Goal: Task Accomplishment & Management: Use online tool/utility

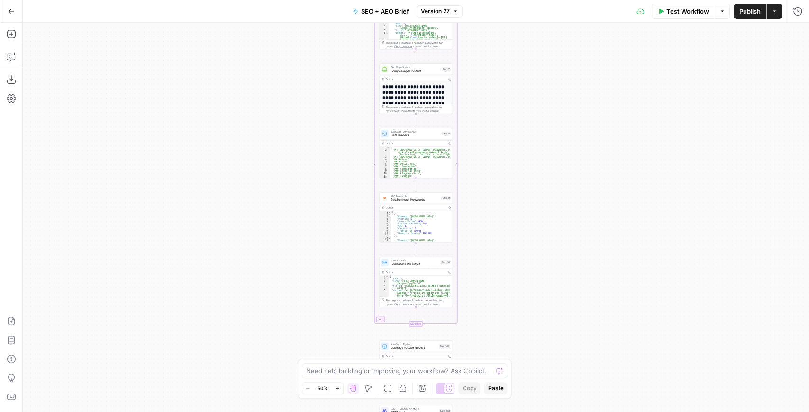
click at [10, 12] on icon "button" at bounding box center [12, 11] width 6 height 4
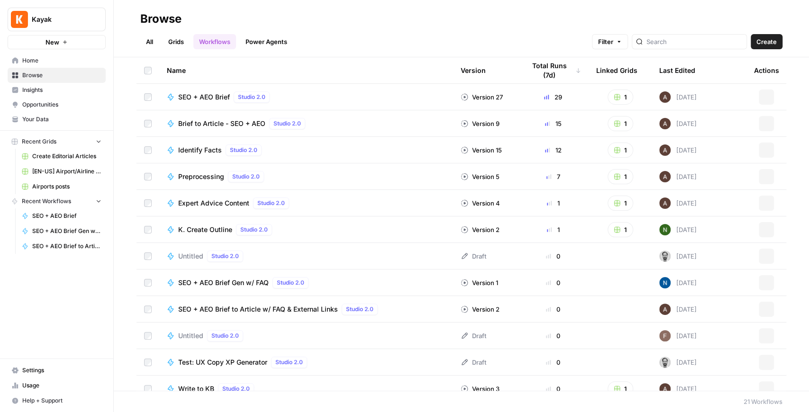
click at [39, 18] on span "Kayak" at bounding box center [60, 19] width 57 height 9
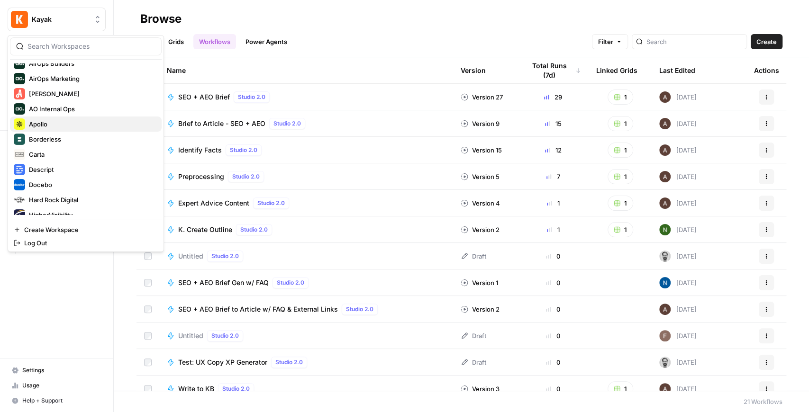
scroll to position [182, 0]
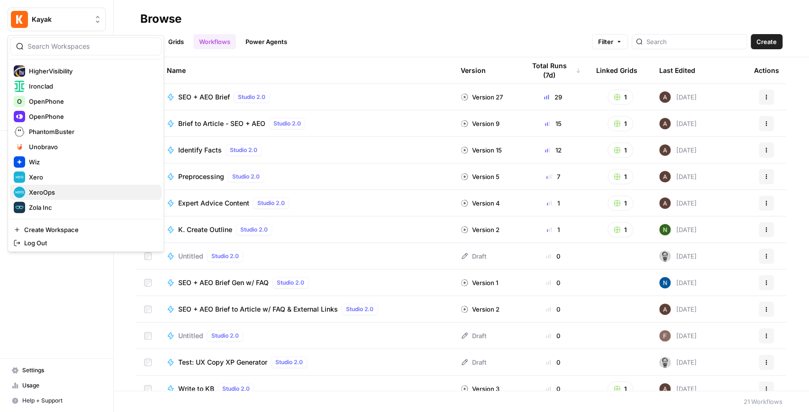
click at [54, 196] on span "XeroOps" at bounding box center [91, 192] width 125 height 9
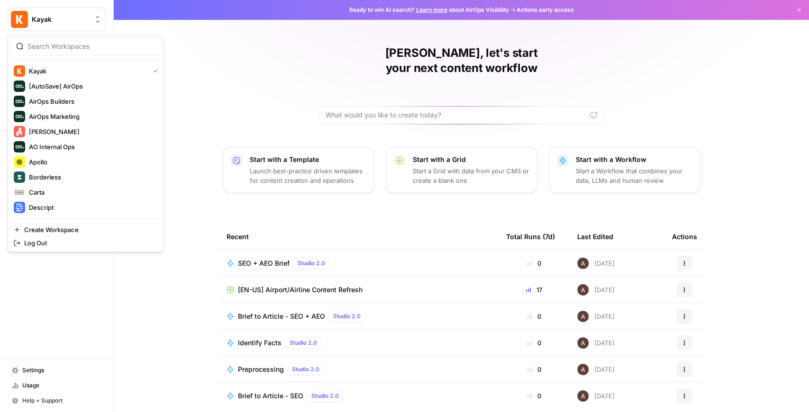
click at [37, 26] on button "Kayak" at bounding box center [57, 20] width 98 height 24
click at [79, 97] on span "AirOps Builders" at bounding box center [91, 101] width 125 height 9
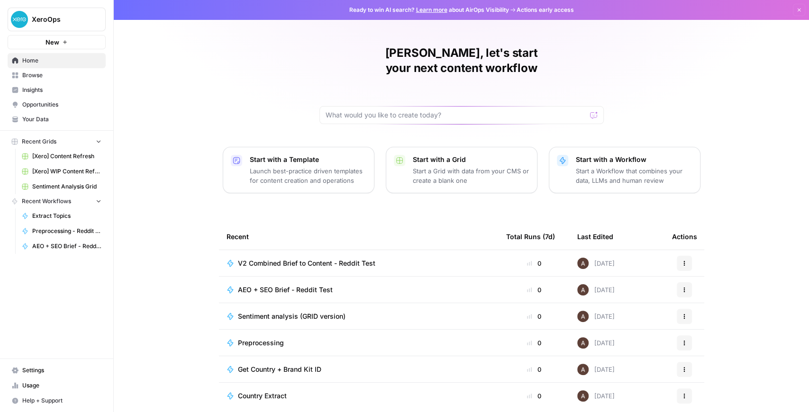
click at [64, 47] on button "New" at bounding box center [57, 42] width 98 height 14
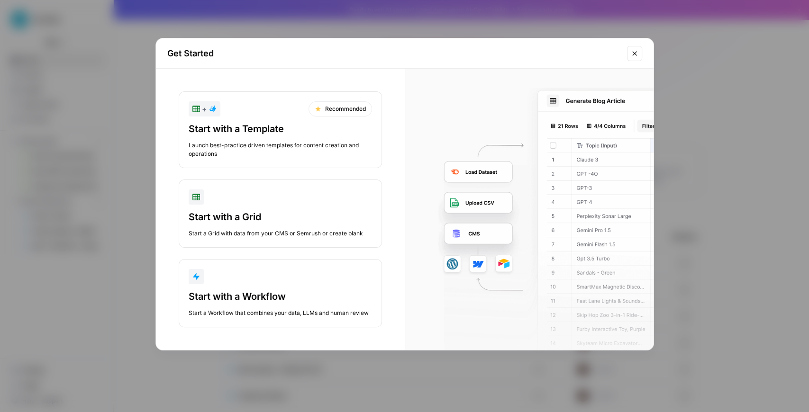
click at [261, 228] on div "Start with a Grid Start a Grid with data from your CMS or Semrush or create bla…" at bounding box center [280, 224] width 183 height 27
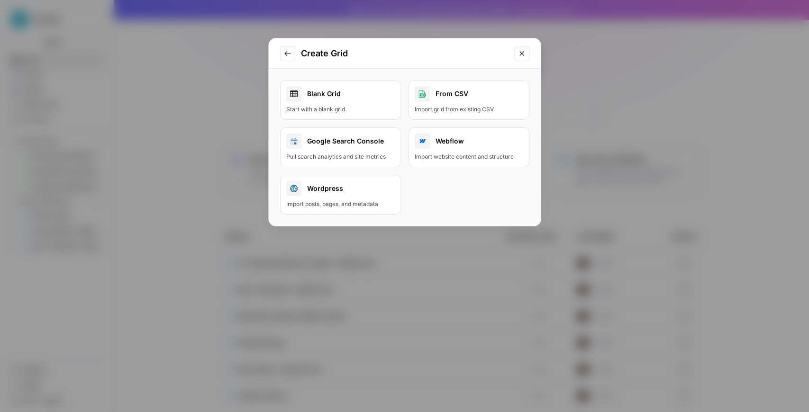
click at [371, 113] on link "Blank Grid Start with a blank grid" at bounding box center [340, 100] width 121 height 40
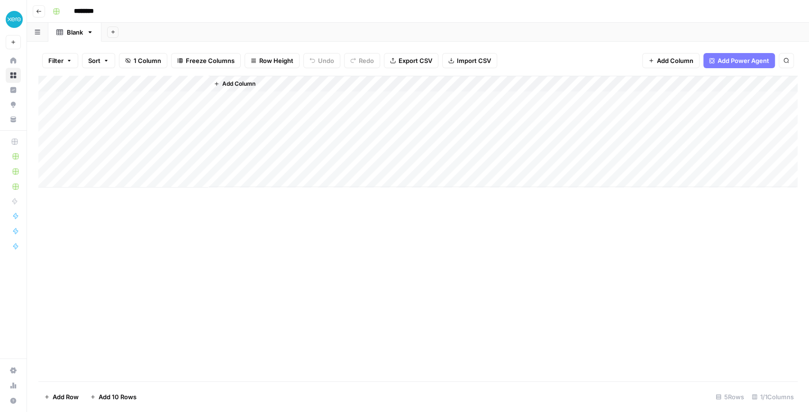
click at [98, 9] on input "********" at bounding box center [96, 11] width 53 height 15
drag, startPoint x: 107, startPoint y: 11, endPoint x: 59, endPoint y: 2, distance: 48.8
click at [59, 2] on header "Go back ********" at bounding box center [418, 11] width 782 height 23
type input "**********"
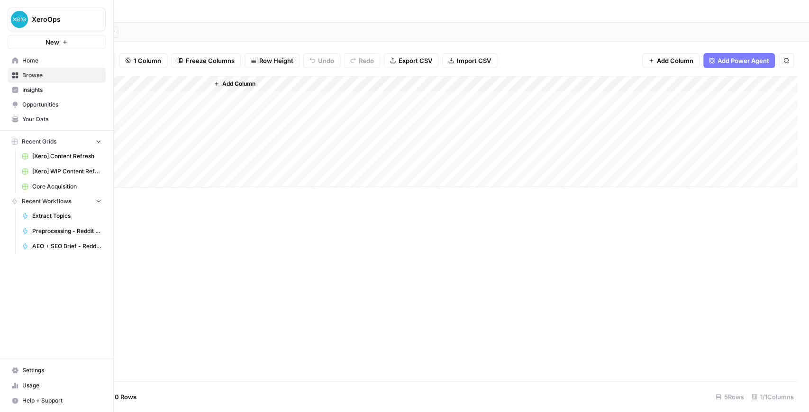
click at [37, 116] on span "Your Data" at bounding box center [61, 119] width 79 height 9
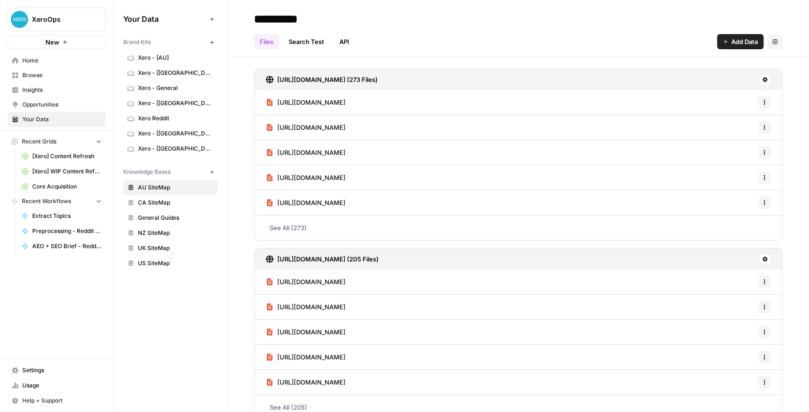
click at [49, 79] on span "Browse" at bounding box center [61, 75] width 79 height 9
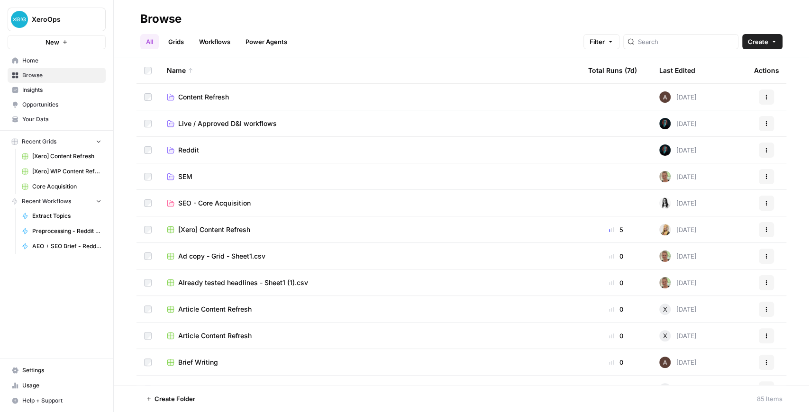
click at [183, 38] on link "Grids" at bounding box center [176, 41] width 27 height 15
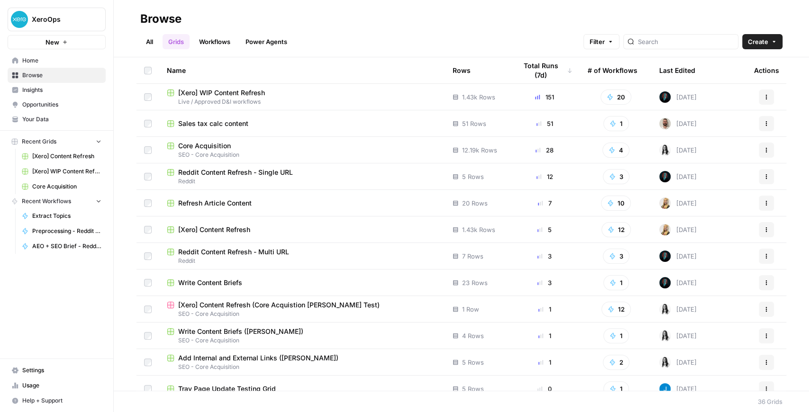
click at [154, 38] on link "All" at bounding box center [149, 41] width 18 height 15
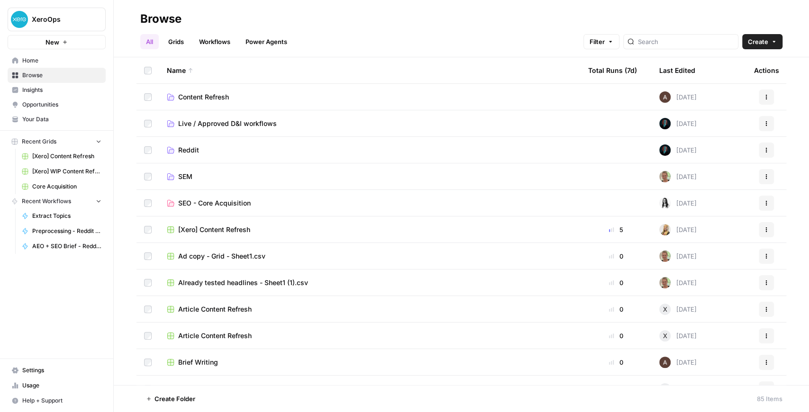
click at [182, 44] on link "Grids" at bounding box center [176, 41] width 27 height 15
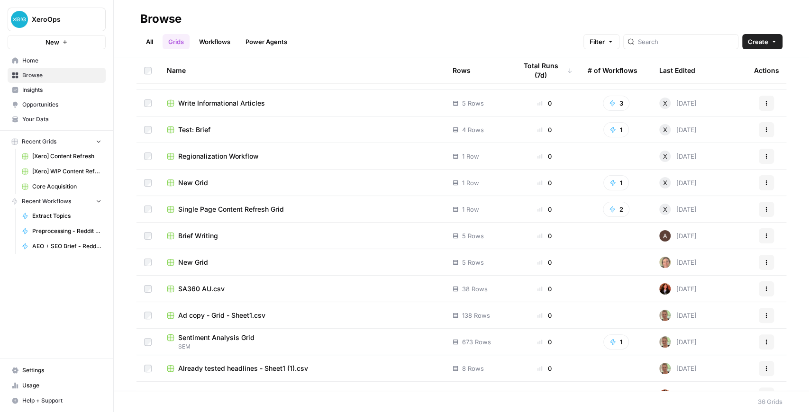
scroll to position [632, 0]
click at [216, 229] on td "Brief Writing" at bounding box center [302, 235] width 286 height 26
click at [212, 233] on span "Brief Writing" at bounding box center [198, 234] width 40 height 9
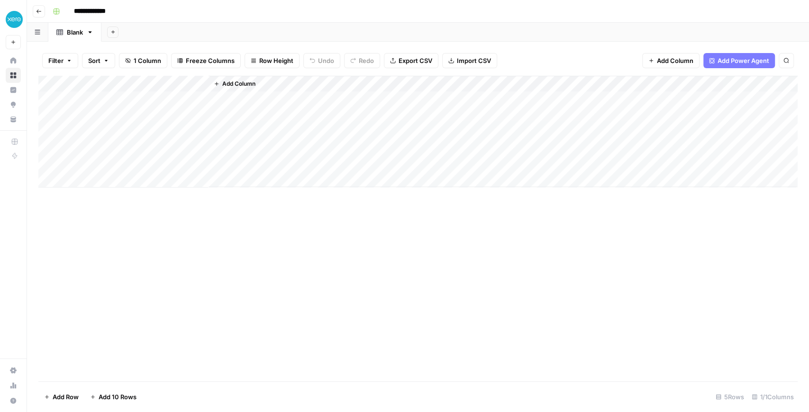
click at [252, 85] on span "Add Column" at bounding box center [238, 84] width 33 height 9
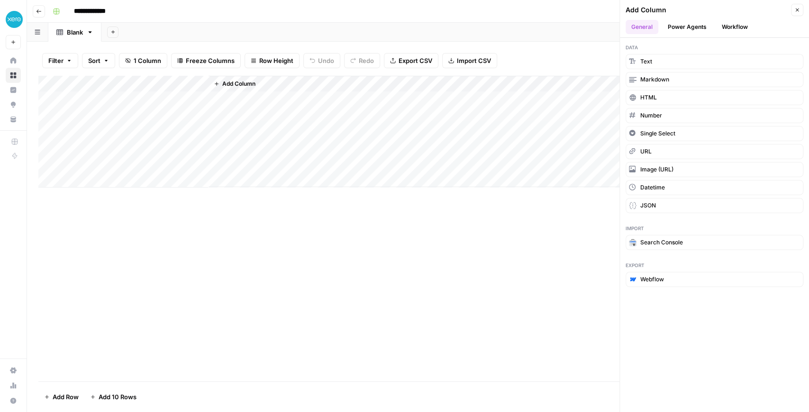
click at [744, 26] on button "Workflow" at bounding box center [734, 27] width 37 height 14
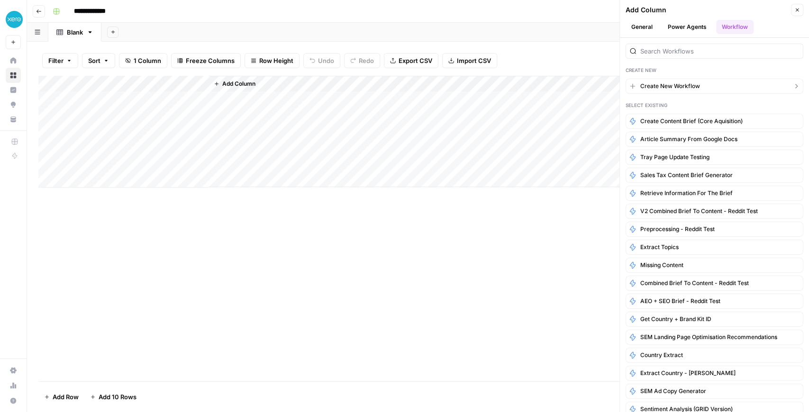
click at [694, 80] on button "Create New Workflow" at bounding box center [715, 86] width 178 height 15
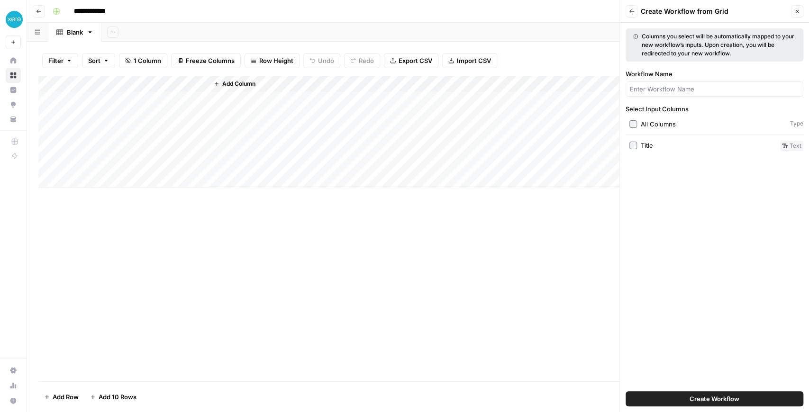
click at [673, 94] on div at bounding box center [715, 89] width 178 height 15
type input "Serp To Brief"
click at [626, 392] on button "Create Workflow" at bounding box center [715, 399] width 178 height 15
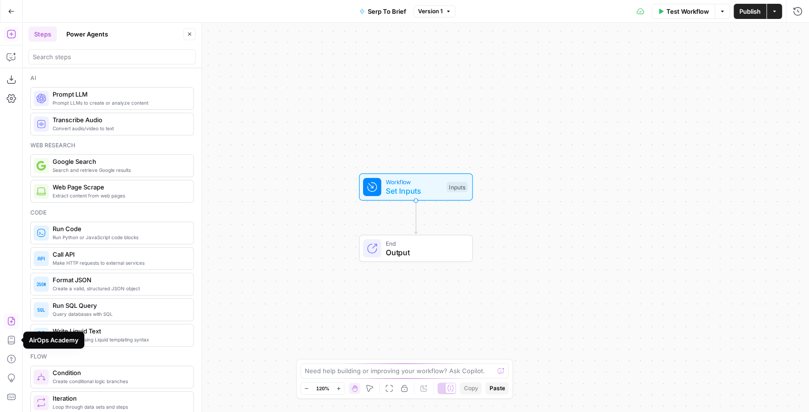
click at [12, 322] on icon "button" at bounding box center [11, 321] width 7 height 9
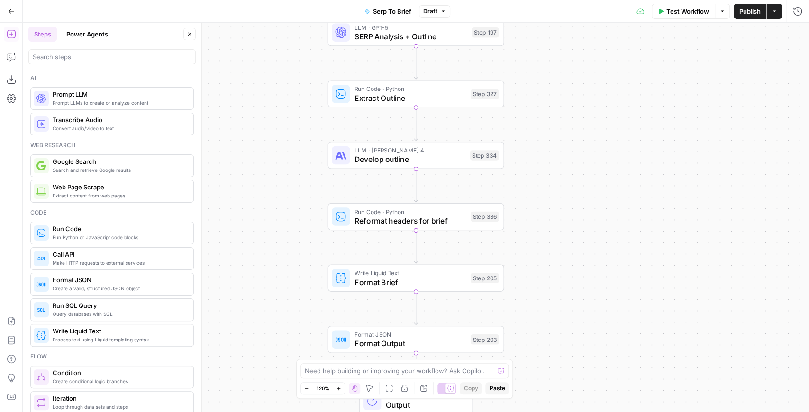
click at [13, 12] on icon "button" at bounding box center [11, 11] width 7 height 7
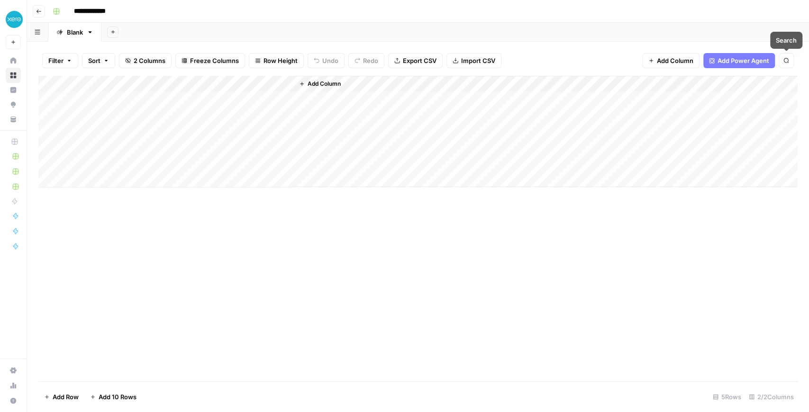
click at [788, 60] on icon "button" at bounding box center [786, 60] width 5 height 5
click at [664, 64] on span "Add Column" at bounding box center [675, 60] width 37 height 9
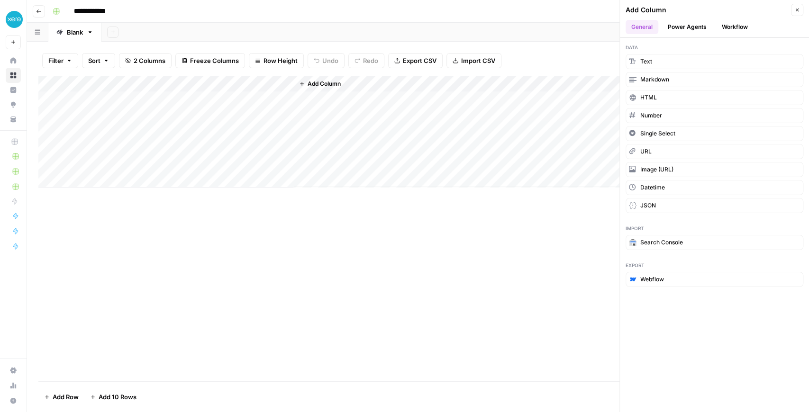
click at [734, 25] on button "Workflow" at bounding box center [734, 27] width 37 height 14
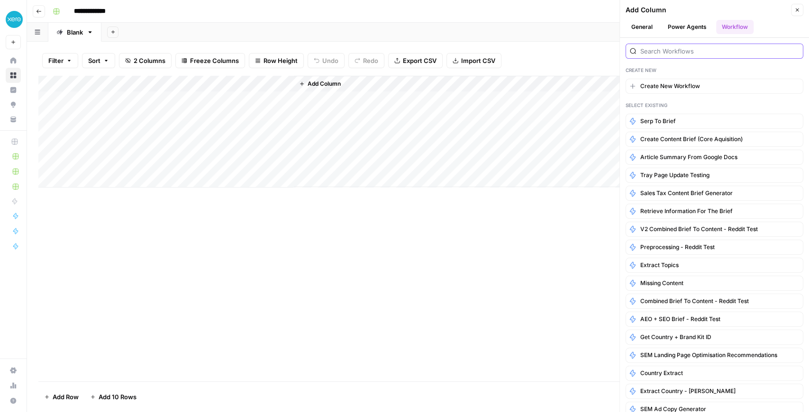
click at [665, 46] on input "search" at bounding box center [720, 50] width 159 height 9
click at [683, 28] on button "Power Agents" at bounding box center [687, 27] width 50 height 14
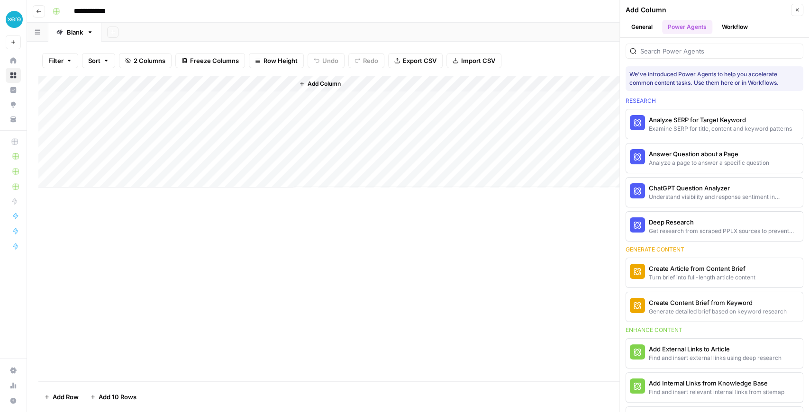
click at [723, 29] on button "Workflow" at bounding box center [734, 27] width 37 height 14
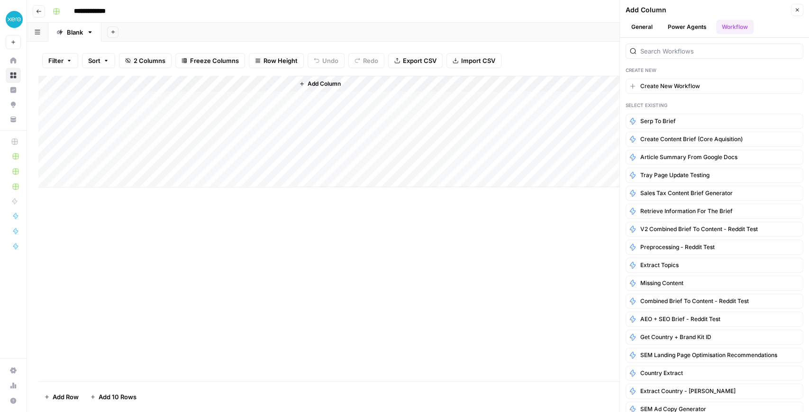
click at [685, 55] on div at bounding box center [715, 51] width 178 height 15
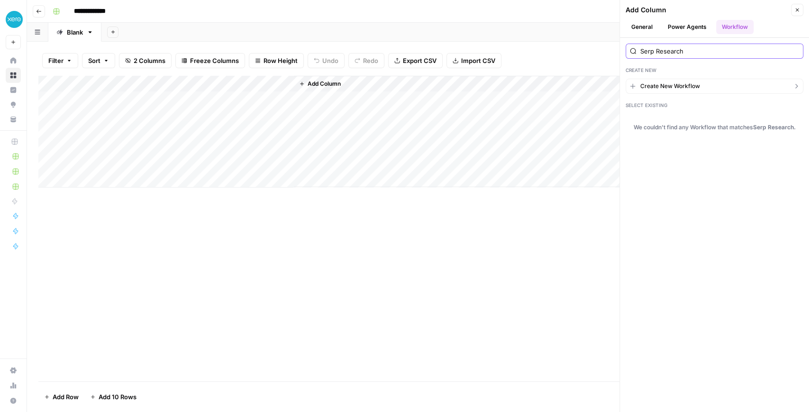
type input "Serp Research"
click at [688, 83] on span "Create New Workflow" at bounding box center [671, 86] width 60 height 9
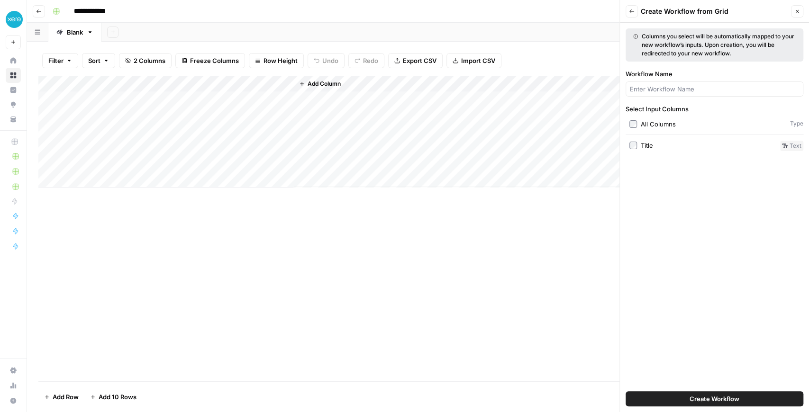
click at [688, 83] on div at bounding box center [715, 89] width 178 height 15
type input "SERP Research"
click at [711, 393] on button "Create Workflow" at bounding box center [715, 399] width 178 height 15
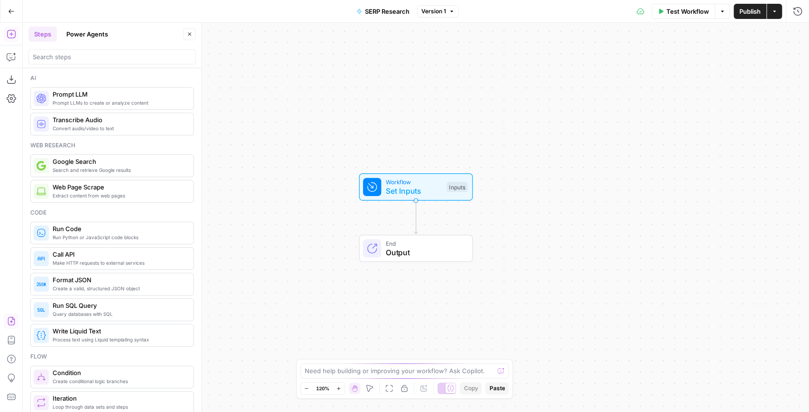
click at [11, 320] on icon "button" at bounding box center [11, 321] width 9 height 9
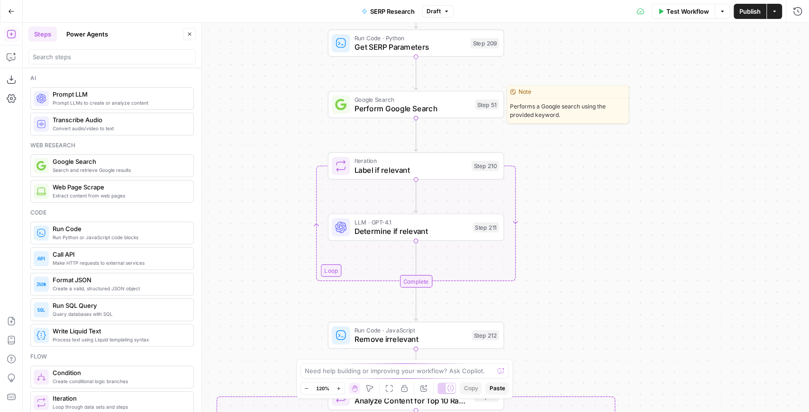
click at [371, 112] on span "Perform Google Search" at bounding box center [413, 108] width 116 height 11
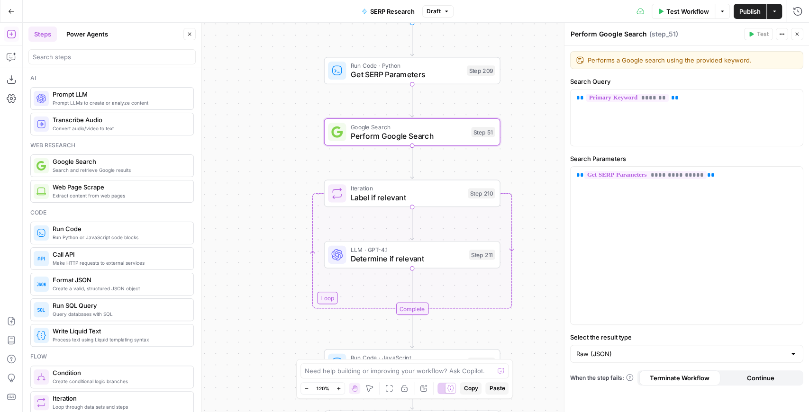
drag, startPoint x: 277, startPoint y: 121, endPoint x: 263, endPoint y: 167, distance: 48.0
click at [263, 167] on div "false true Workflow Set Inputs Inputs Run Code · Python Get SERP Parameters Ste…" at bounding box center [416, 218] width 787 height 390
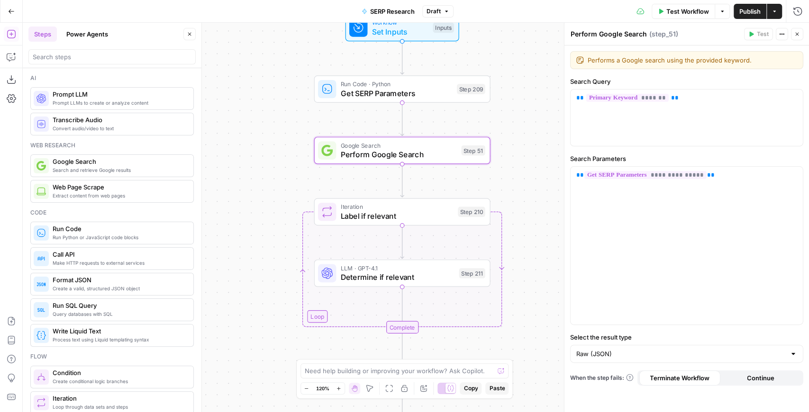
click at [332, 99] on div "Run Code · Python Get SERP Parameters Step 209 Copy step Delete step Add Note T…" at bounding box center [402, 88] width 176 height 27
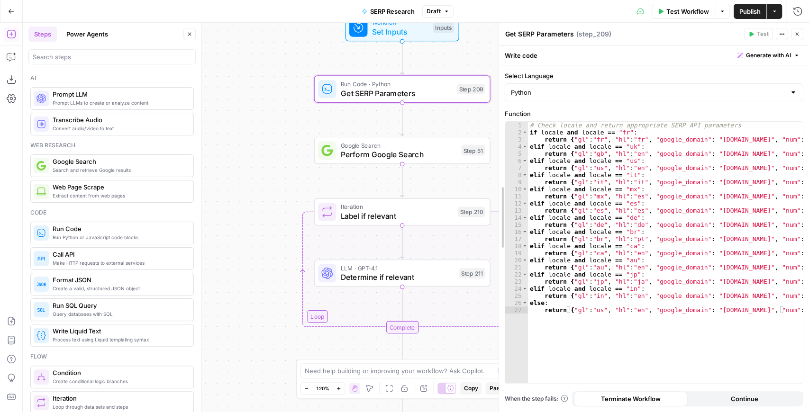
drag, startPoint x: 567, startPoint y: 130, endPoint x: 502, endPoint y: 130, distance: 65.4
click at [405, 37] on span "Set Inputs" at bounding box center [400, 31] width 56 height 11
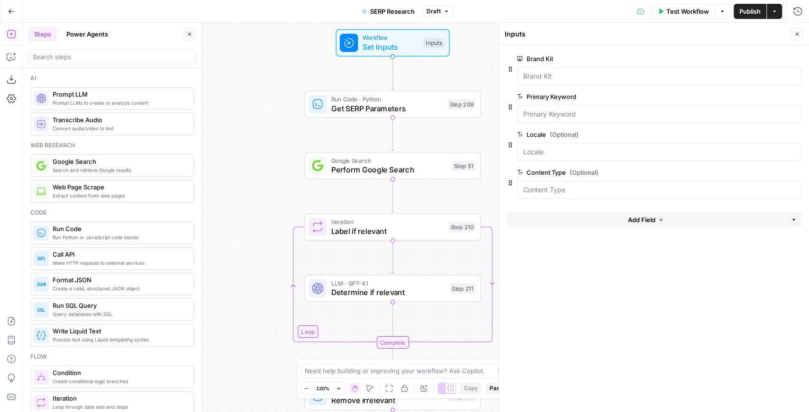
drag, startPoint x: 271, startPoint y: 113, endPoint x: 236, endPoint y: 149, distance: 50.3
click at [236, 149] on div "false true Workflow Set Inputs Inputs Run Code · Python Get SERP Parameters Ste…" at bounding box center [416, 218] width 787 height 390
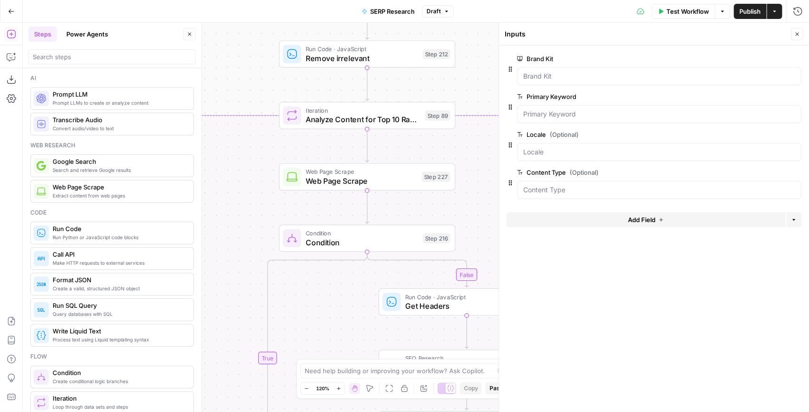
click at [526, 183] on div at bounding box center [659, 190] width 284 height 18
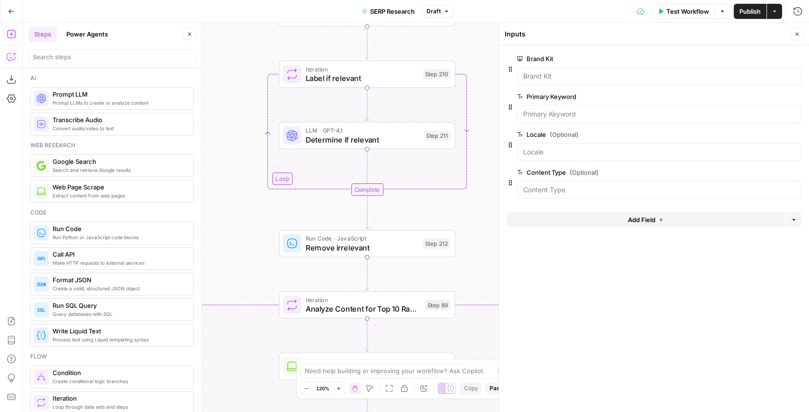
click at [9, 55] on icon "button" at bounding box center [11, 56] width 9 height 9
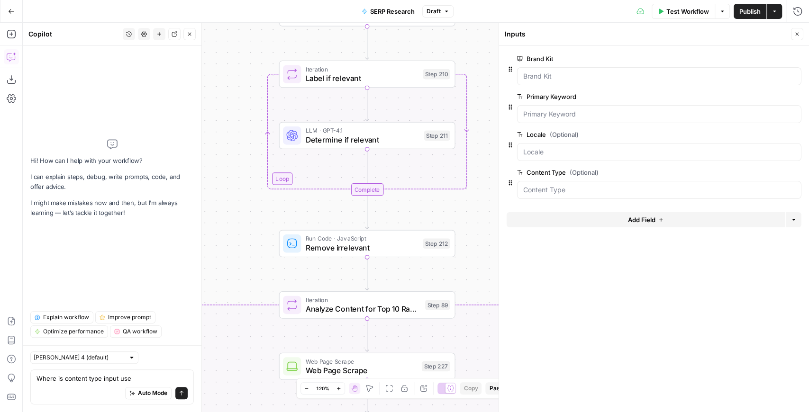
type textarea "Where is content type input used"
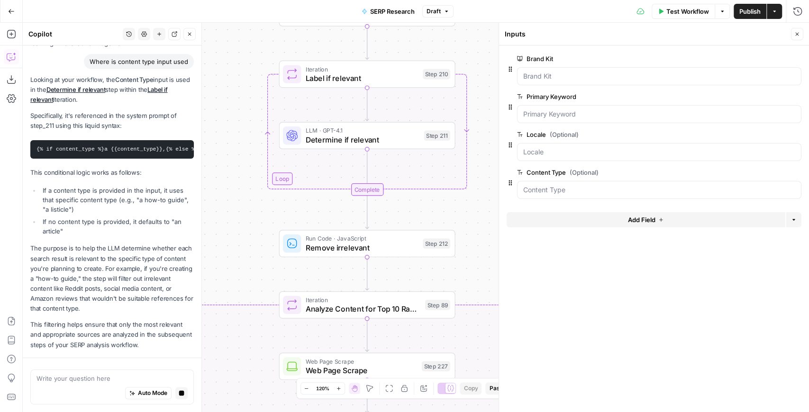
scroll to position [99, 0]
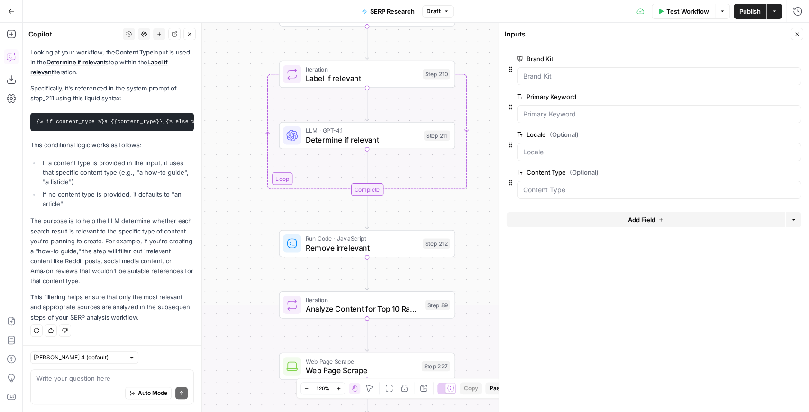
drag, startPoint x: 113, startPoint y: 166, endPoint x: 107, endPoint y: 185, distance: 19.5
click at [108, 185] on li "If a content type is provided in the input, it uses that specific content type …" at bounding box center [117, 172] width 154 height 28
click at [12, 14] on icon "button" at bounding box center [11, 11] width 7 height 7
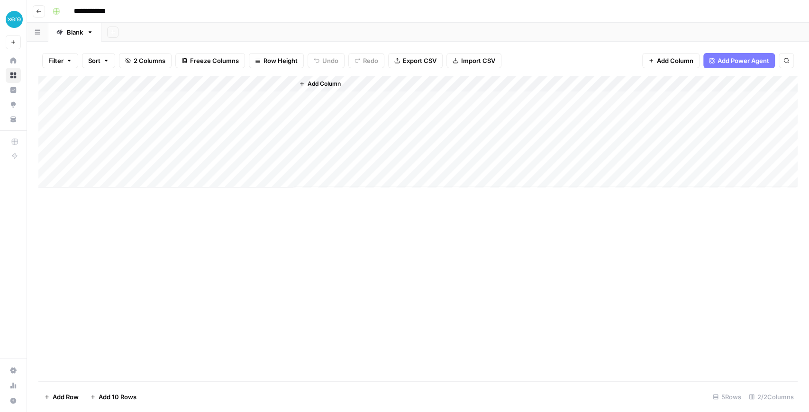
click at [328, 83] on span "Add Column" at bounding box center [324, 84] width 33 height 9
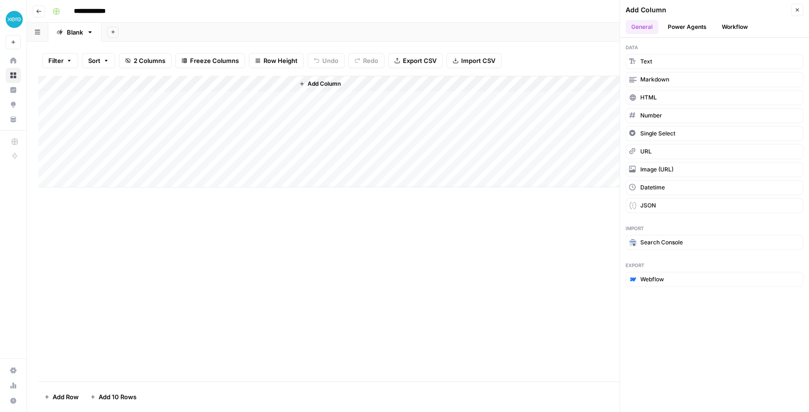
click at [729, 27] on button "Workflow" at bounding box center [734, 27] width 37 height 14
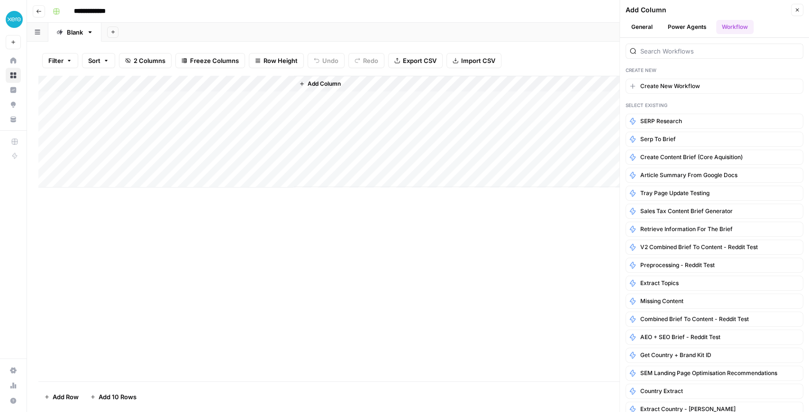
click at [697, 24] on button "Power Agents" at bounding box center [687, 27] width 50 height 14
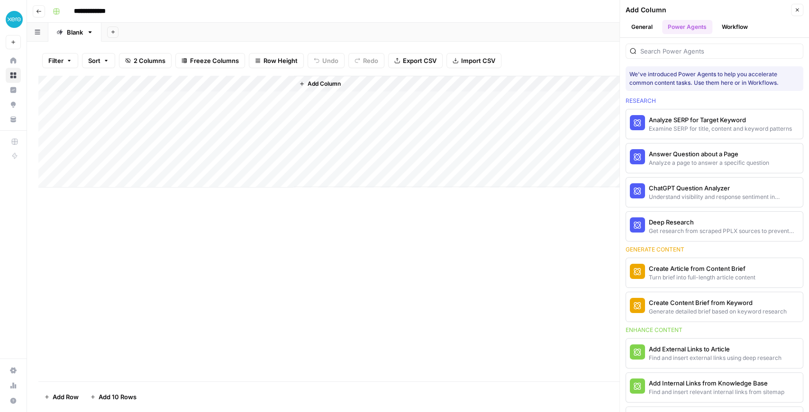
click at [639, 30] on button "General" at bounding box center [642, 27] width 33 height 14
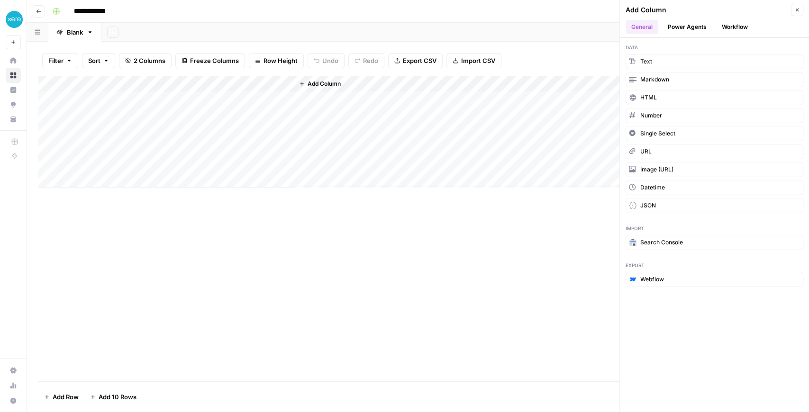
click at [724, 30] on button "Workflow" at bounding box center [734, 27] width 37 height 14
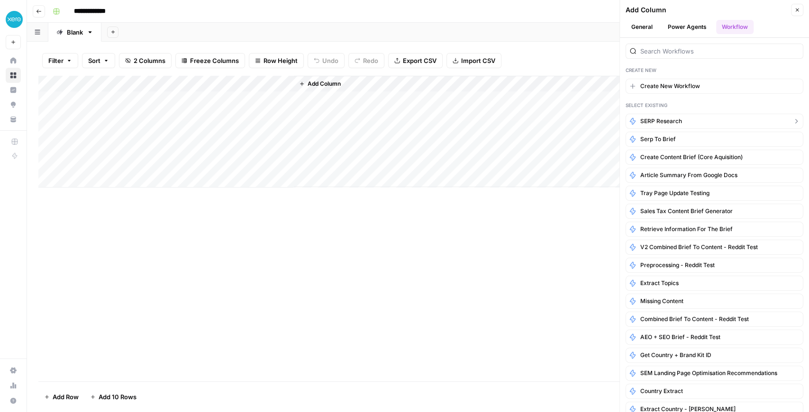
click at [683, 124] on button "SERP Research" at bounding box center [715, 121] width 178 height 15
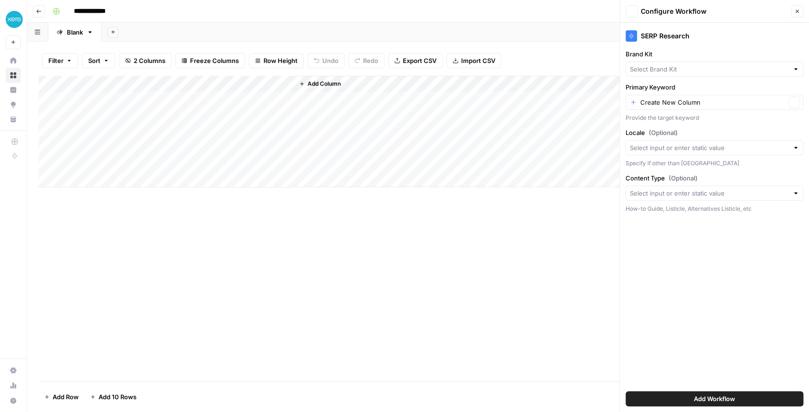
type input "Xero - [[GEOGRAPHIC_DATA]]"
click at [715, 403] on span "Add Workflow" at bounding box center [714, 398] width 41 height 9
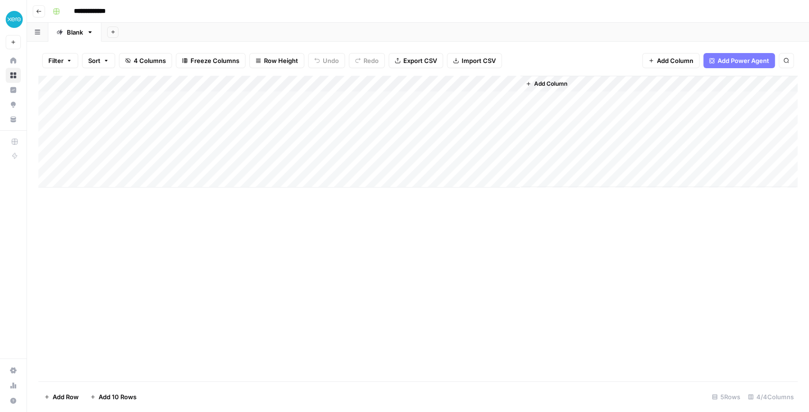
drag, startPoint x: 376, startPoint y: 82, endPoint x: 386, endPoint y: 83, distance: 10.6
click at [291, 86] on div "Add Column" at bounding box center [418, 132] width 760 height 112
drag, startPoint x: 439, startPoint y: 78, endPoint x: 391, endPoint y: 78, distance: 47.9
click at [391, 78] on div "Add Column" at bounding box center [418, 132] width 760 height 112
click at [200, 83] on div "Add Column" at bounding box center [418, 132] width 760 height 112
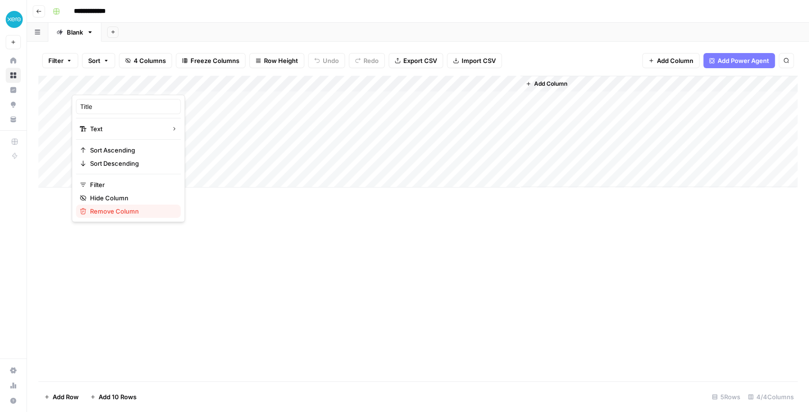
click at [137, 214] on span "Remove Column" at bounding box center [131, 211] width 83 height 9
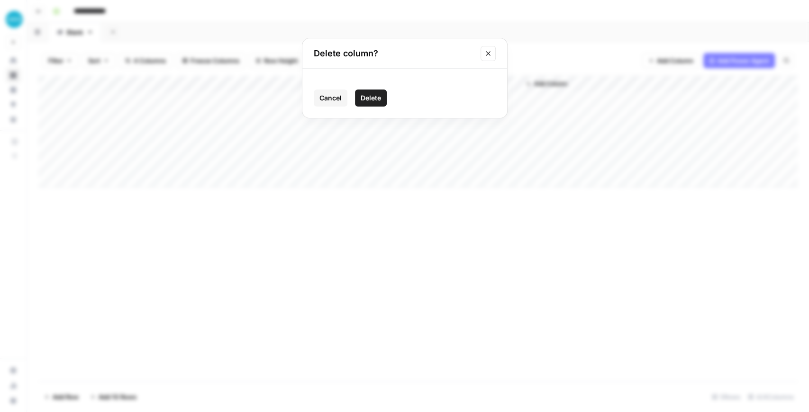
click at [362, 101] on span "Delete" at bounding box center [371, 97] width 20 height 9
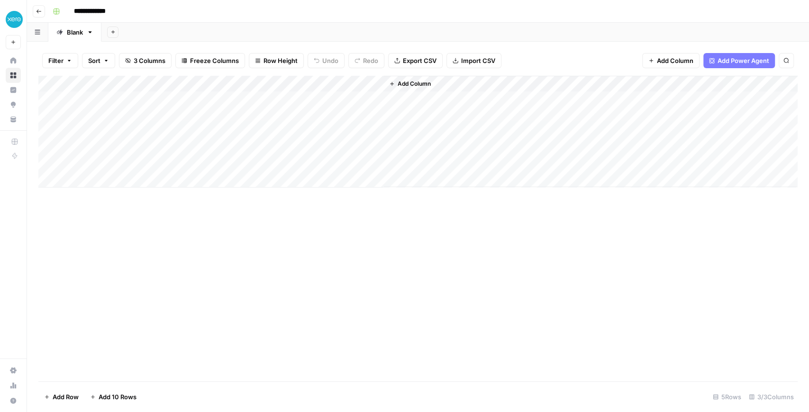
click at [87, 11] on input "**********" at bounding box center [96, 11] width 53 height 15
click at [74, 10] on input "**********" at bounding box center [96, 11] width 53 height 15
click at [110, 13] on input "**********" at bounding box center [96, 11] width 53 height 15
click at [113, 12] on input "**********" at bounding box center [96, 11] width 53 height 15
type input "**********"
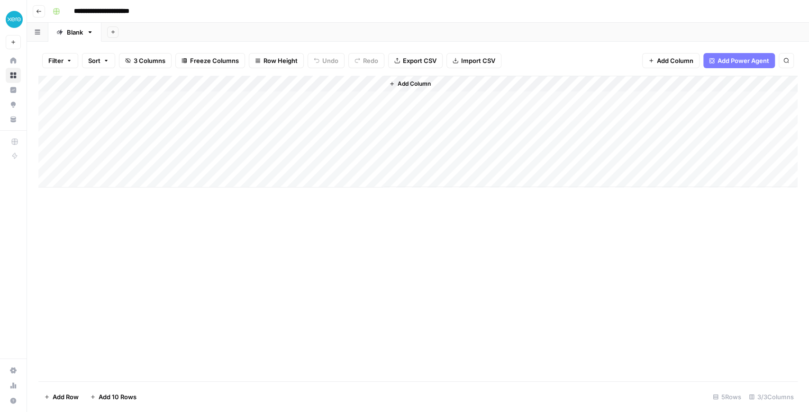
click at [276, 89] on div "Add Column" at bounding box center [418, 132] width 760 height 112
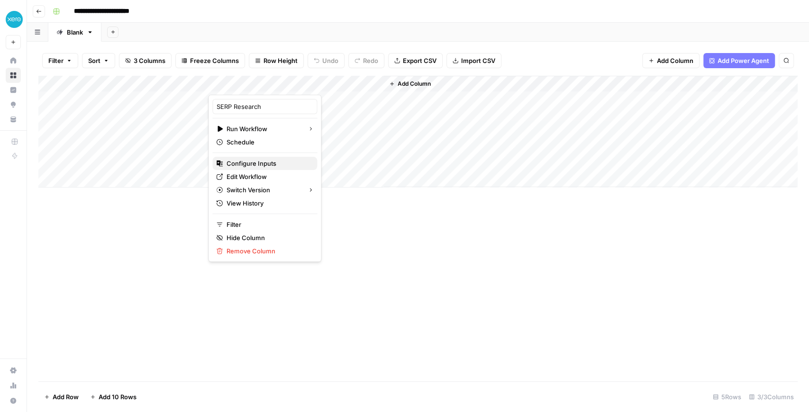
click at [276, 161] on span "Configure Inputs" at bounding box center [268, 163] width 83 height 9
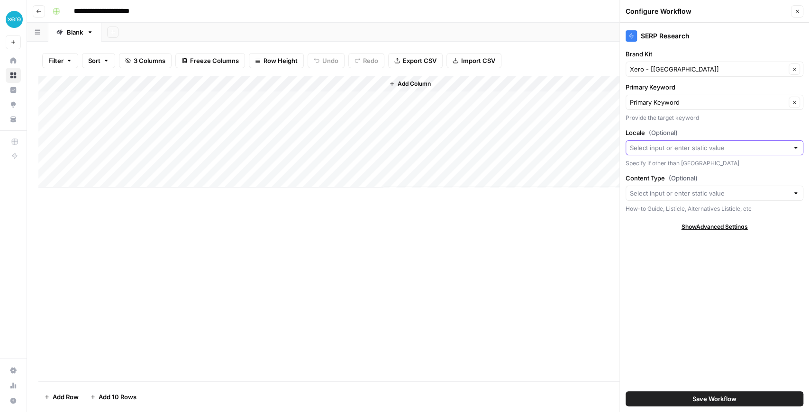
click at [652, 149] on input "Locale (Optional)" at bounding box center [709, 147] width 159 height 9
type input "U"
click at [693, 127] on div "SERP Research Brand Kit Xero - [US] Clear Primary Keyword Primary Keyword Clear…" at bounding box center [714, 218] width 189 height 390
click at [69, 32] on div "Blank" at bounding box center [75, 31] width 16 height 9
click at [75, 36] on div "Blank" at bounding box center [75, 31] width 16 height 9
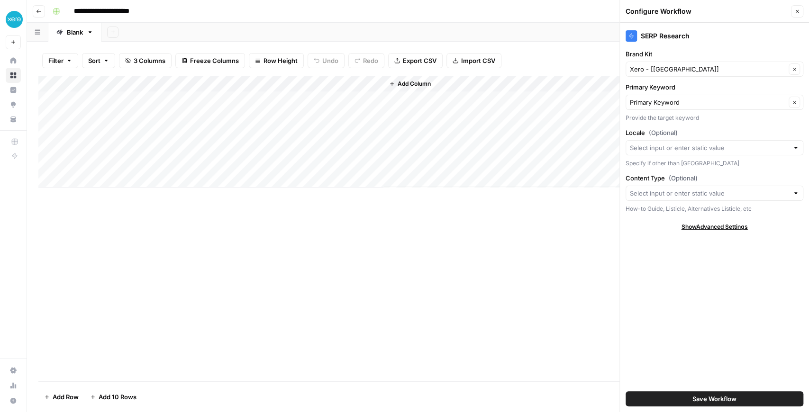
click at [73, 34] on div "Blank" at bounding box center [75, 31] width 16 height 9
type input "*"
type input "**"
click at [799, 11] on icon "button" at bounding box center [798, 12] width 6 height 6
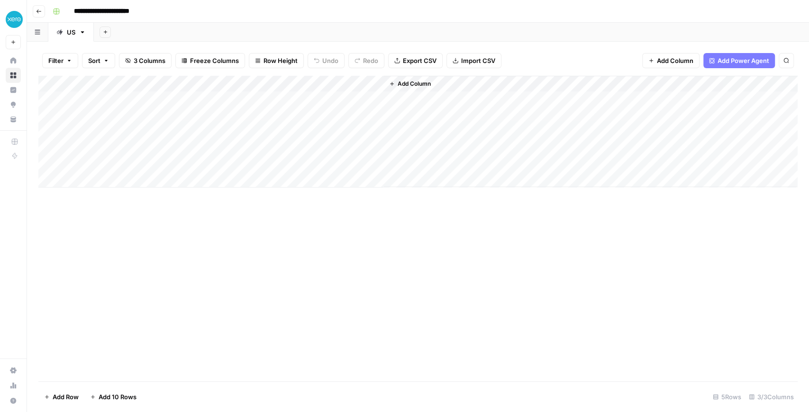
click at [363, 83] on div "Add Column" at bounding box center [418, 132] width 760 height 112
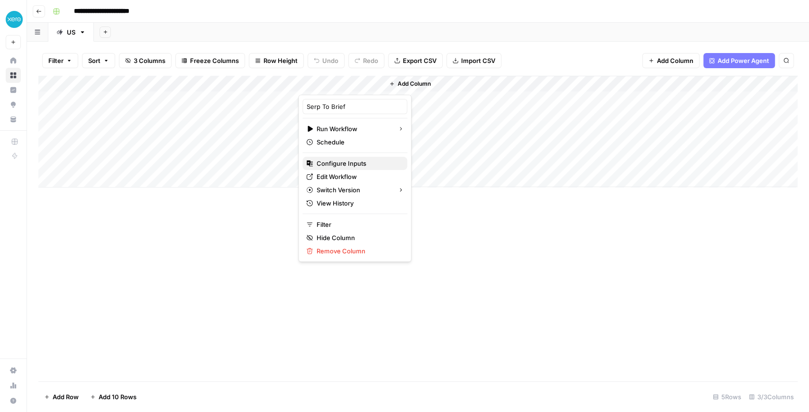
click at [356, 167] on button "Configure Inputs" at bounding box center [354, 163] width 105 height 13
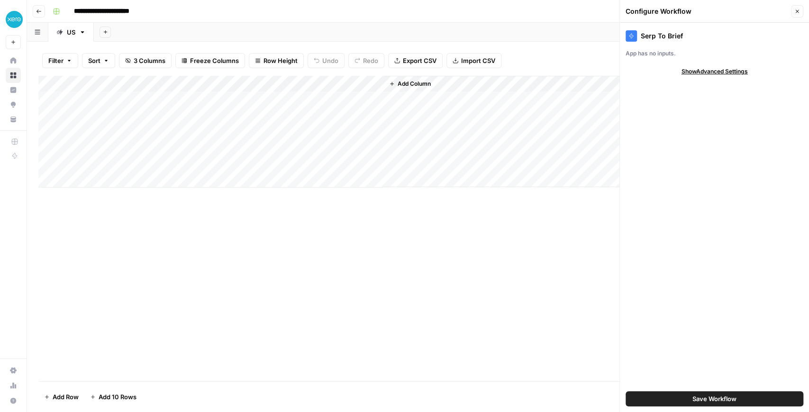
click at [365, 78] on div "Add Column" at bounding box center [418, 132] width 760 height 112
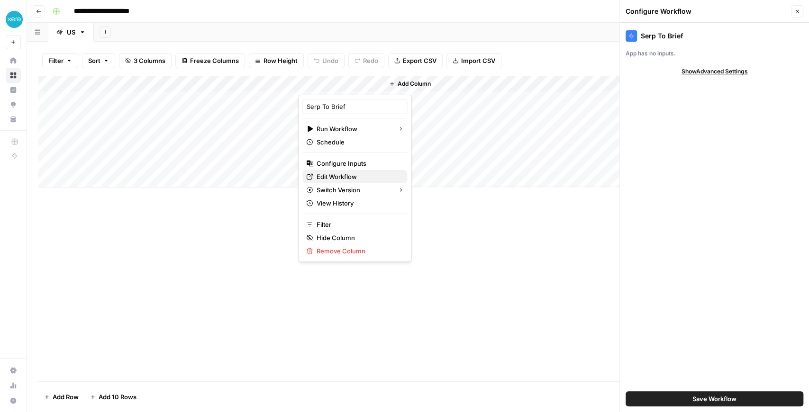
click at [353, 179] on span "Edit Workflow" at bounding box center [358, 176] width 83 height 9
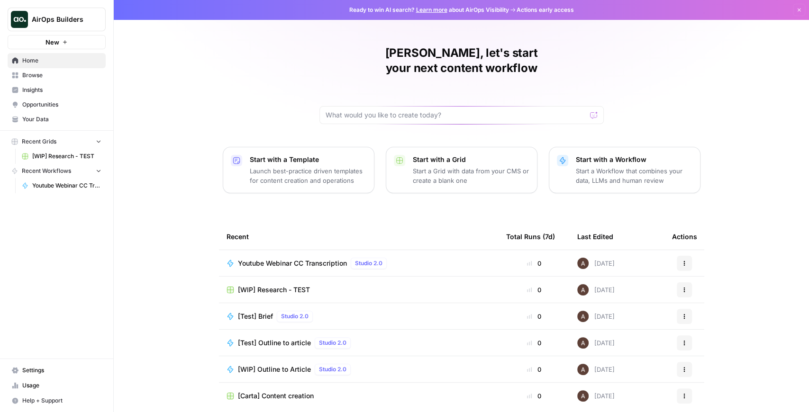
click at [63, 75] on span "Browse" at bounding box center [61, 75] width 79 height 9
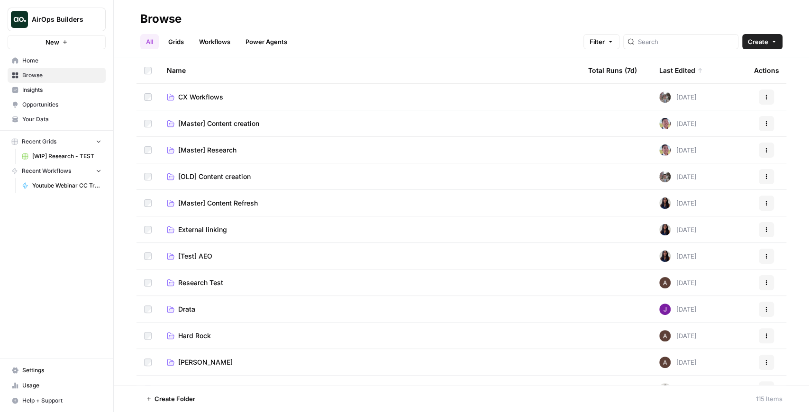
click at [231, 126] on span "[Master] Content creation" at bounding box center [218, 123] width 81 height 9
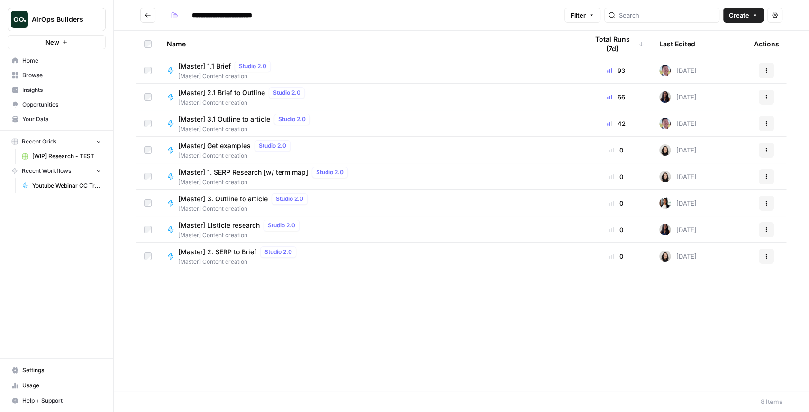
click at [203, 70] on span "[Master] 1.1 Brief" at bounding box center [204, 66] width 53 height 9
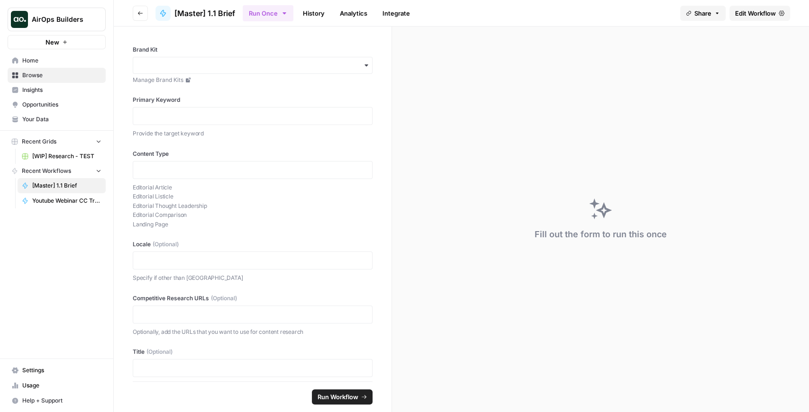
click at [742, 15] on span "Edit Workflow" at bounding box center [755, 13] width 41 height 9
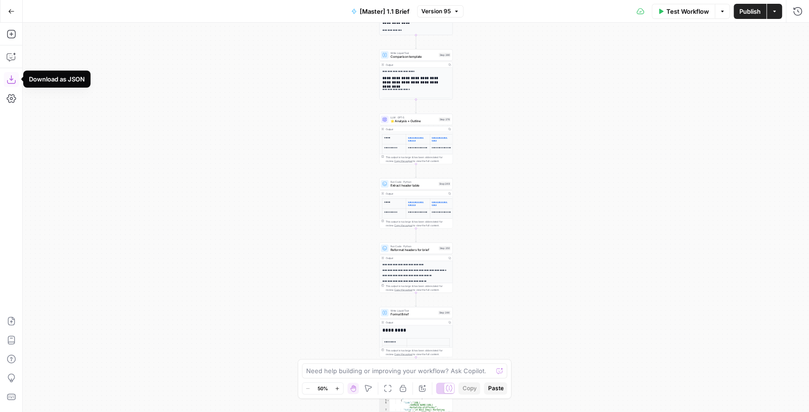
click at [15, 81] on icon "button" at bounding box center [11, 79] width 9 height 9
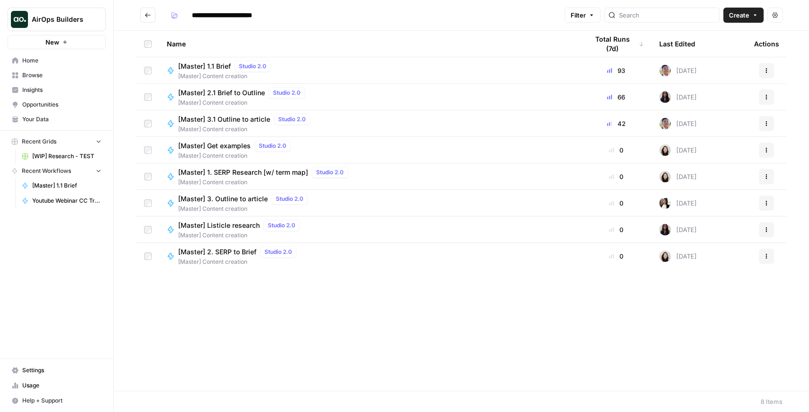
click at [247, 89] on span "[Master] 2.1 Brief to Outline" at bounding box center [221, 92] width 87 height 9
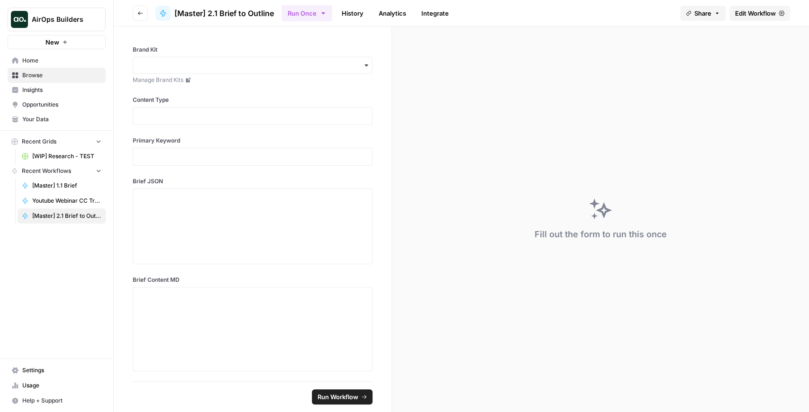
click at [753, 18] on span "Edit Workflow" at bounding box center [755, 13] width 41 height 9
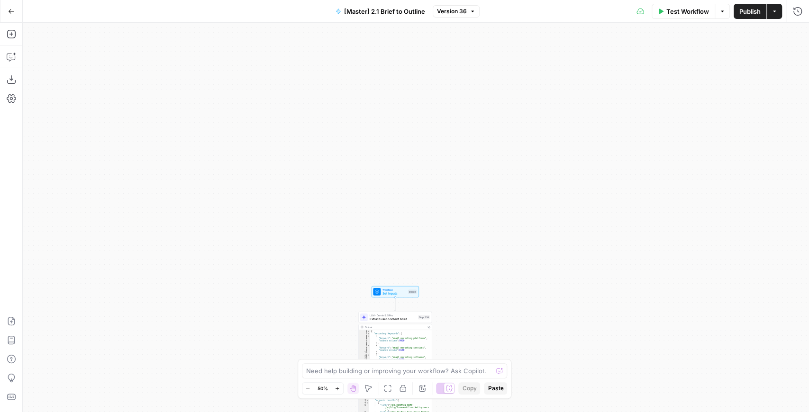
click at [10, 10] on icon "button" at bounding box center [11, 11] width 7 height 7
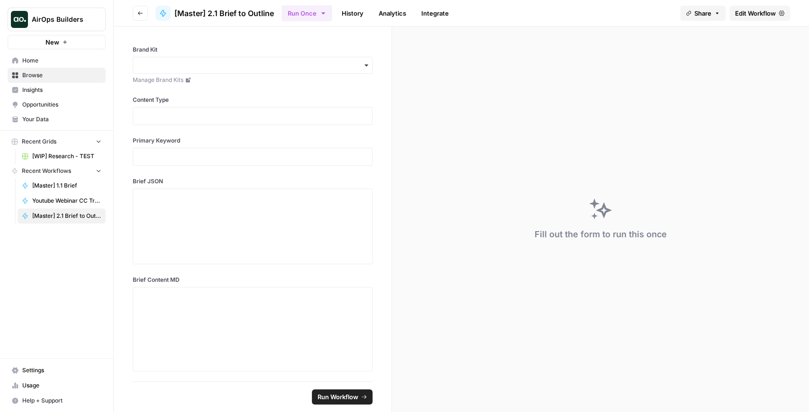
click at [135, 15] on button "Go back" at bounding box center [140, 13] width 15 height 15
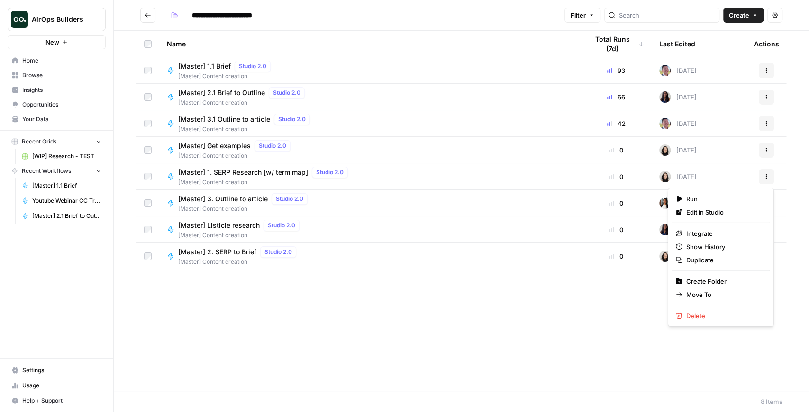
click at [763, 181] on button "Actions" at bounding box center [766, 176] width 15 height 15
click at [243, 170] on span "[Master] 1. SERP Research [w/ term map]" at bounding box center [243, 172] width 130 height 9
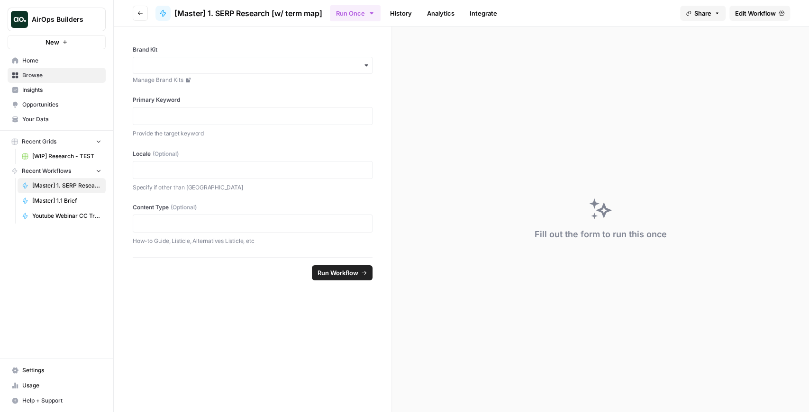
click at [750, 13] on span "Edit Workflow" at bounding box center [755, 13] width 41 height 9
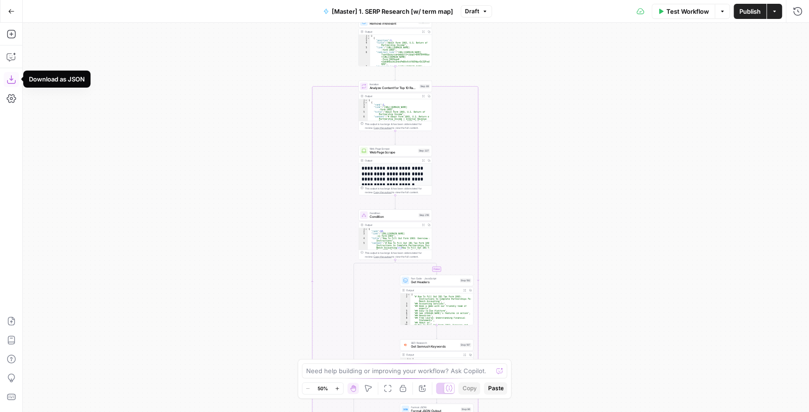
click at [11, 82] on icon "button" at bounding box center [11, 79] width 9 height 9
click at [12, 9] on icon "button" at bounding box center [11, 11] width 7 height 7
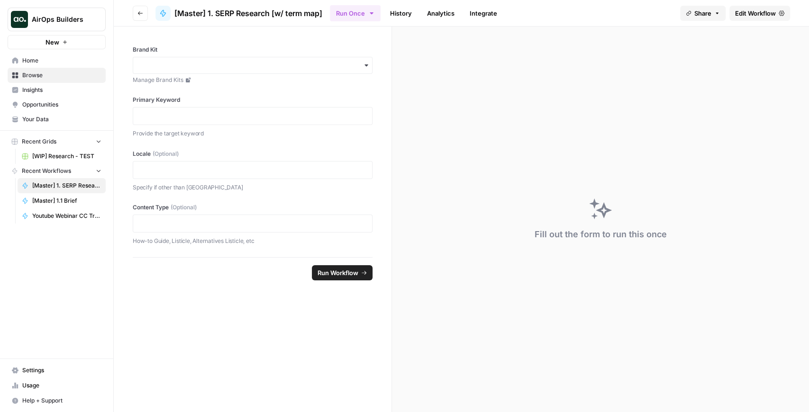
click at [140, 15] on icon "button" at bounding box center [140, 13] width 6 height 6
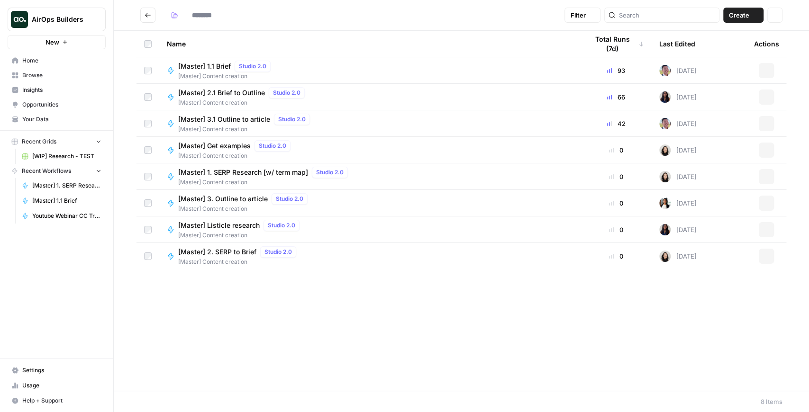
type input "**********"
click at [241, 249] on span "[Master] 2. SERP to Brief" at bounding box center [217, 251] width 78 height 9
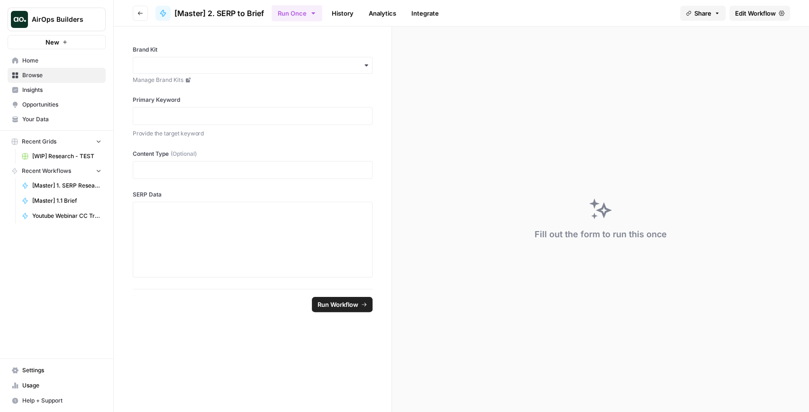
click at [766, 15] on span "Edit Workflow" at bounding box center [755, 13] width 41 height 9
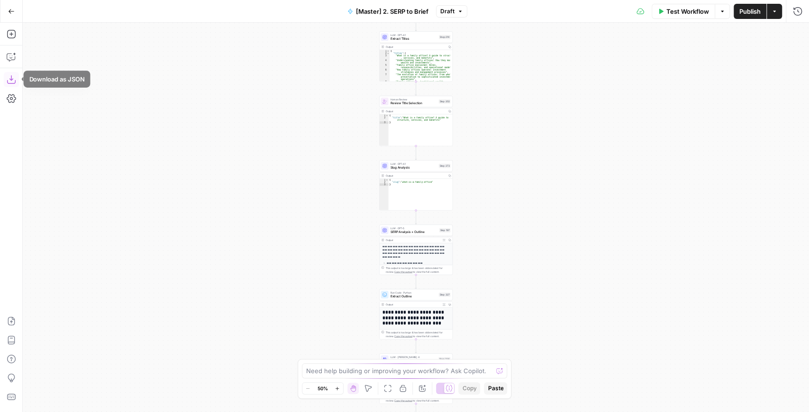
click at [9, 76] on icon "button" at bounding box center [11, 79] width 9 height 9
click at [10, 9] on icon "button" at bounding box center [12, 11] width 6 height 4
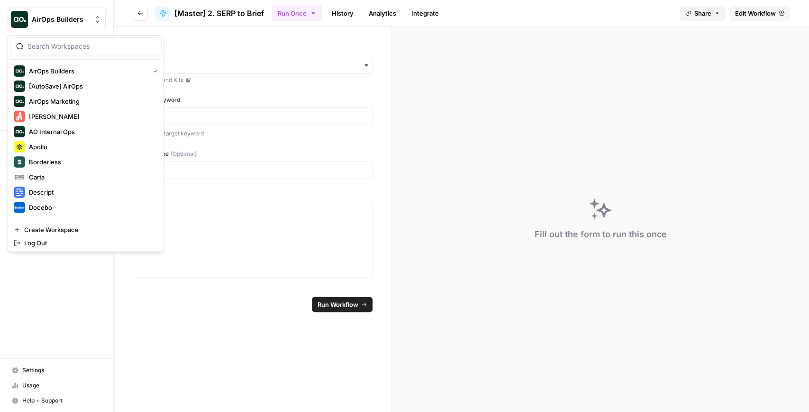
click at [35, 20] on span "AirOps Builders" at bounding box center [60, 19] width 57 height 9
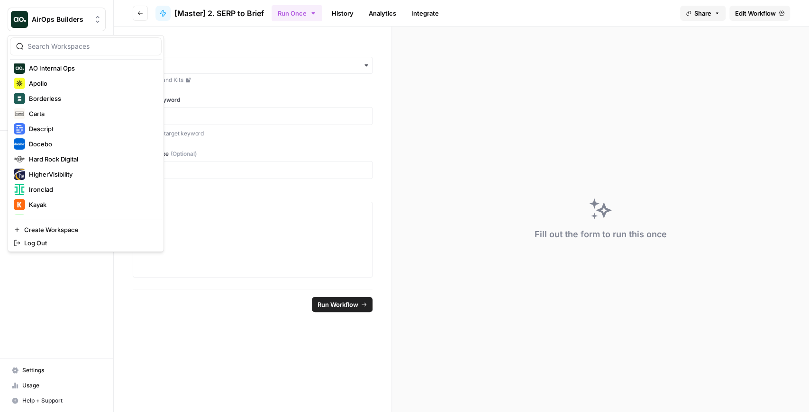
scroll to position [182, 0]
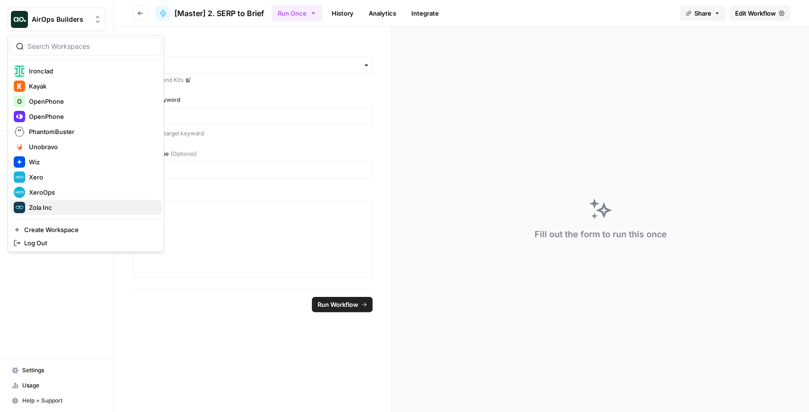
click at [66, 205] on span "Zola Inc" at bounding box center [91, 207] width 125 height 9
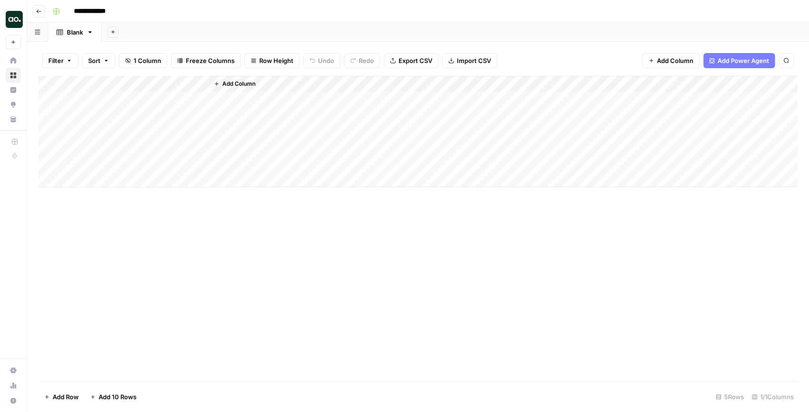
click at [21, 21] on img "Workspace: AirOps Builders" at bounding box center [14, 19] width 17 height 17
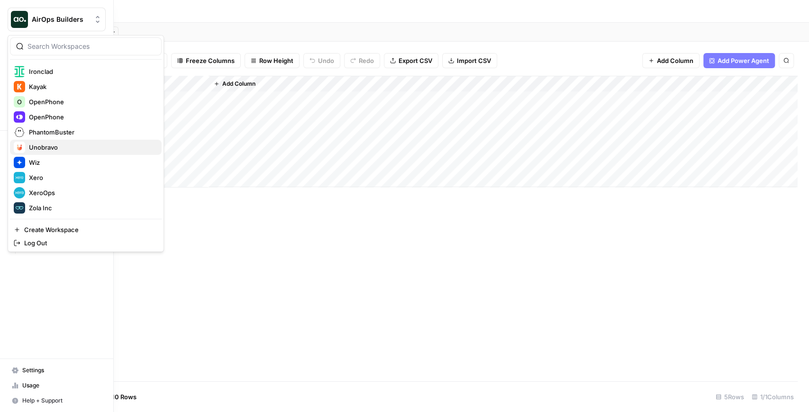
scroll to position [182, 0]
click at [58, 186] on button "XeroOps" at bounding box center [86, 192] width 152 height 15
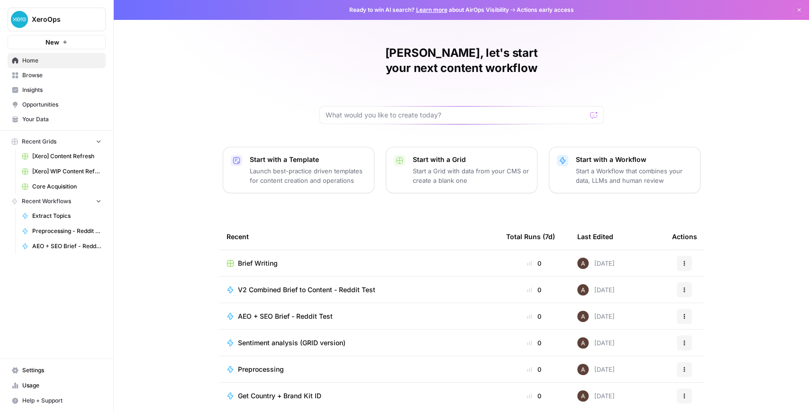
click at [45, 22] on span "XeroOps" at bounding box center [60, 19] width 57 height 9
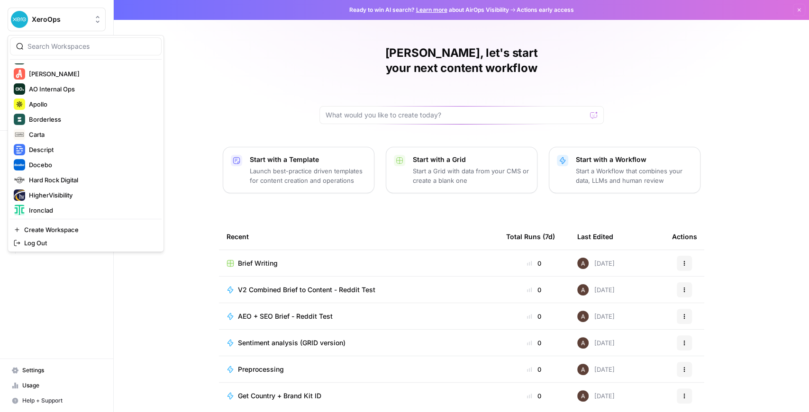
scroll to position [182, 0]
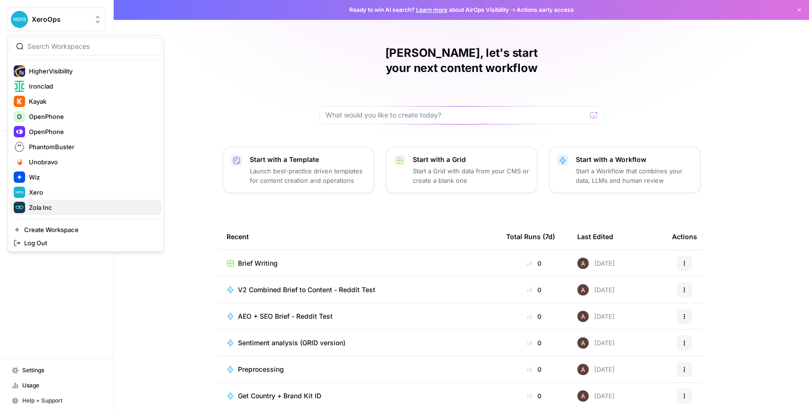
click at [64, 204] on span "Zola Inc" at bounding box center [91, 207] width 125 height 9
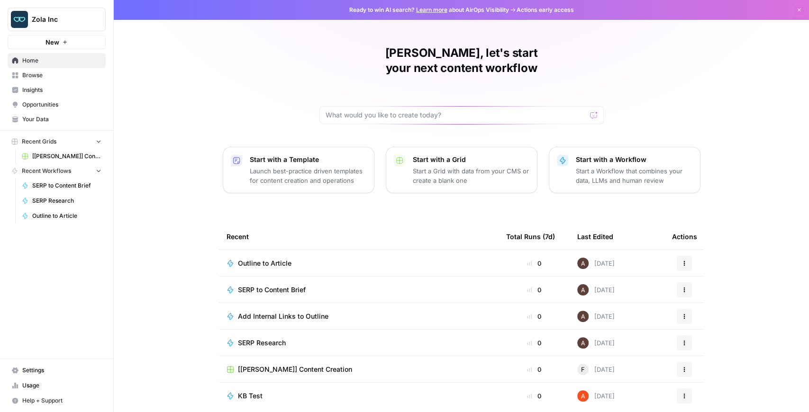
click at [56, 121] on span "Your Data" at bounding box center [61, 119] width 79 height 9
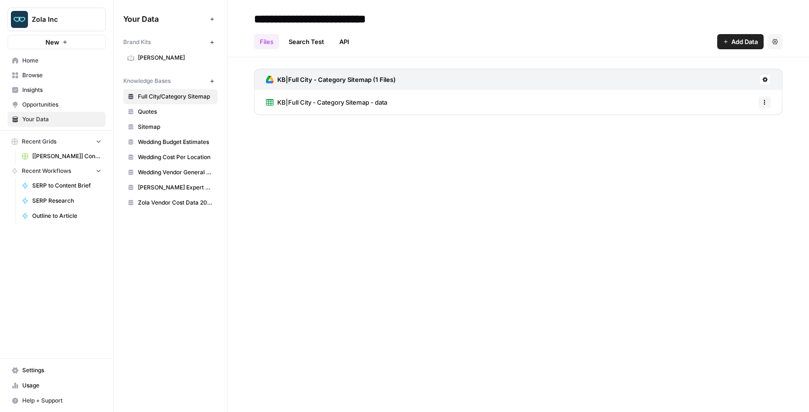
click at [55, 74] on span "Browse" at bounding box center [61, 75] width 79 height 9
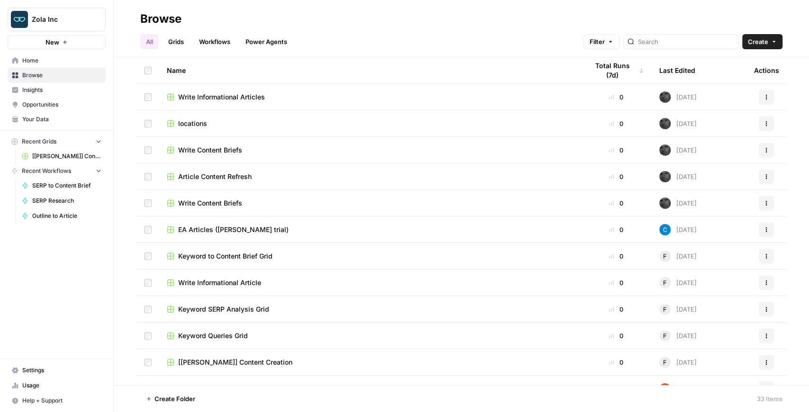
click at [52, 159] on span "[Zola] Content Creation" at bounding box center [66, 156] width 69 height 9
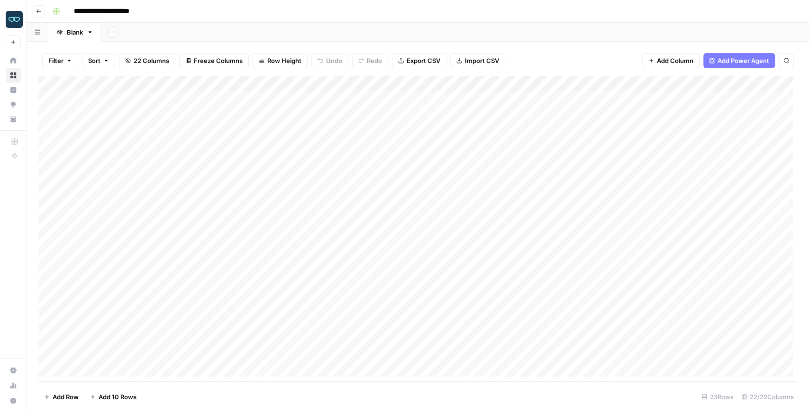
click at [19, 20] on img "Workspace: Zola Inc" at bounding box center [14, 19] width 17 height 17
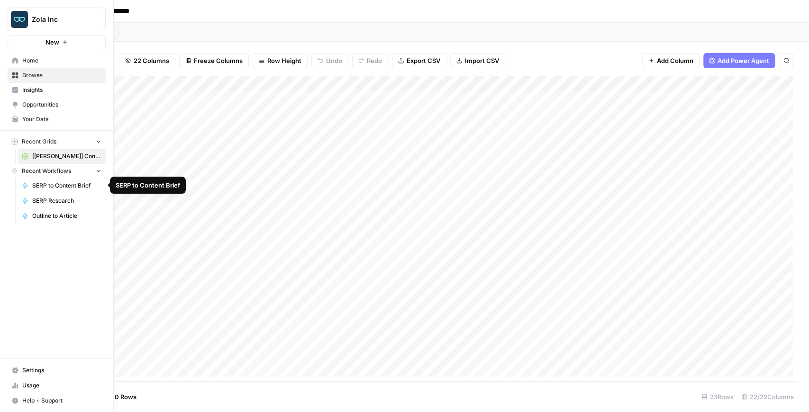
click at [25, 17] on img "Workspace: Zola Inc" at bounding box center [19, 19] width 17 height 17
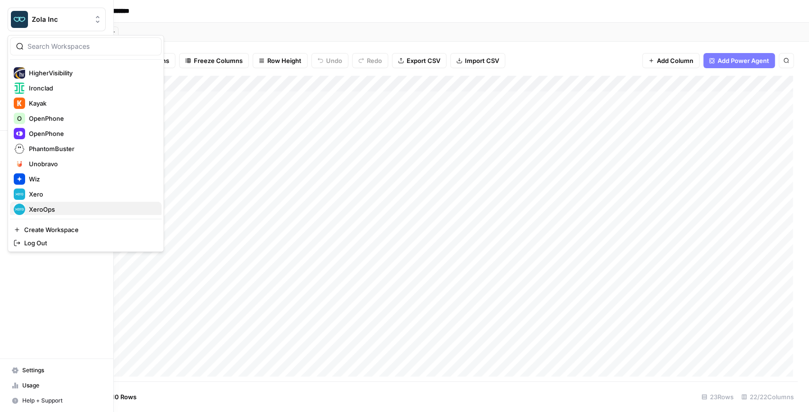
scroll to position [182, 0]
click at [55, 209] on span "XeroOps" at bounding box center [91, 207] width 125 height 9
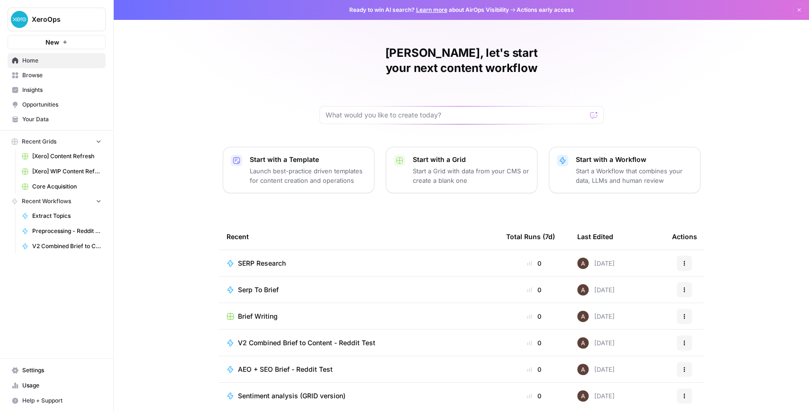
click at [255, 312] on span "Brief Writing" at bounding box center [258, 316] width 40 height 9
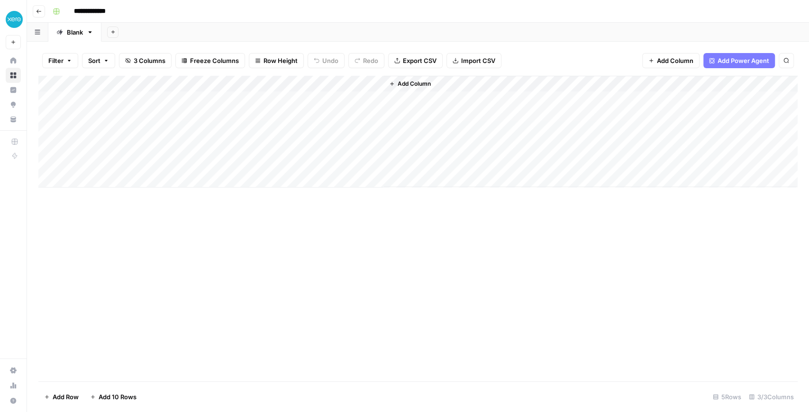
drag, startPoint x: 310, startPoint y: 85, endPoint x: 254, endPoint y: 89, distance: 55.6
click at [254, 89] on div "Add Column" at bounding box center [418, 132] width 760 height 112
click at [279, 83] on div "Add Column" at bounding box center [418, 132] width 760 height 112
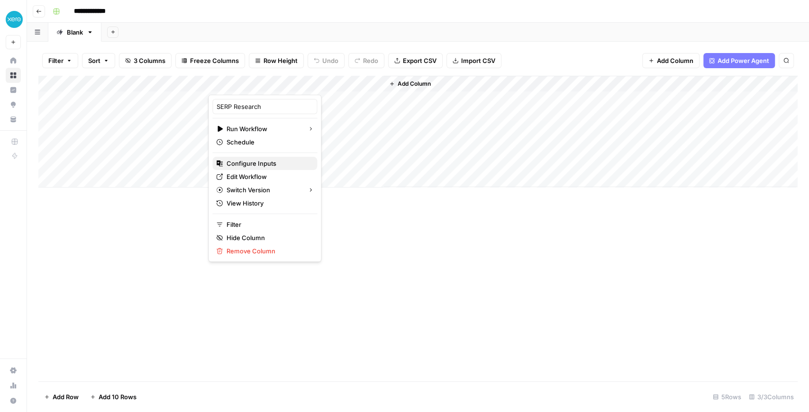
click at [275, 166] on span "Configure Inputs" at bounding box center [268, 163] width 83 height 9
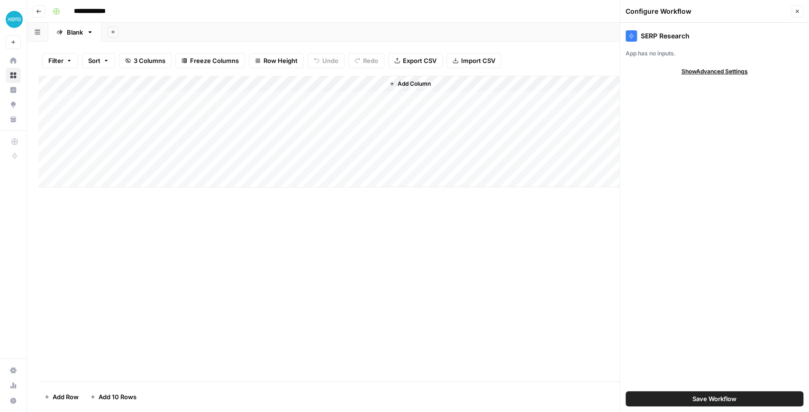
click at [280, 86] on div "Add Column" at bounding box center [418, 132] width 760 height 112
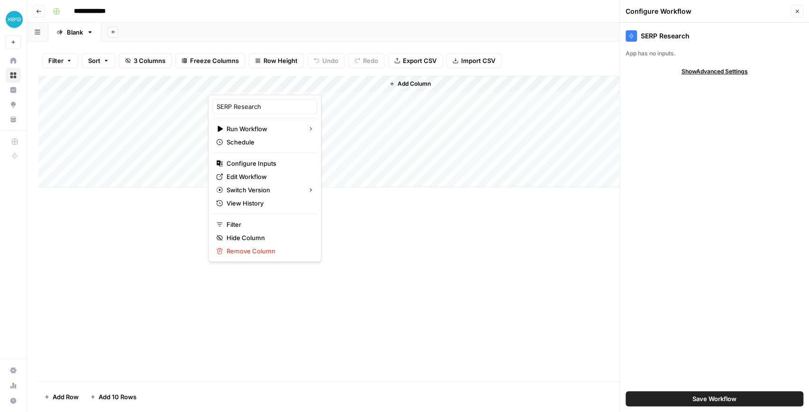
click at [275, 82] on div at bounding box center [253, 85] width 91 height 19
click at [393, 238] on div "Add Column" at bounding box center [418, 229] width 760 height 306
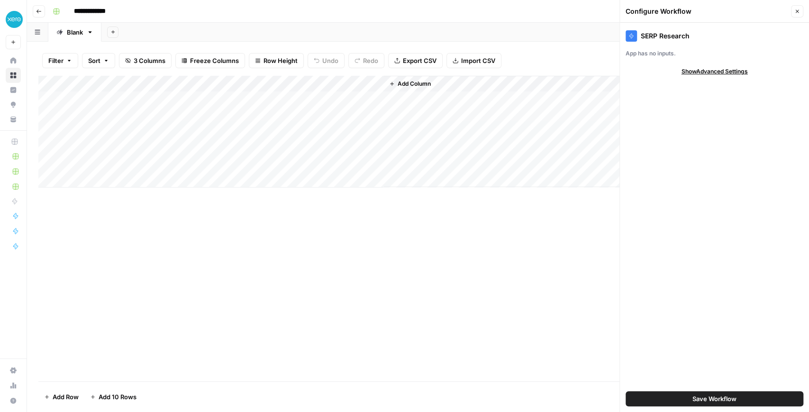
click at [278, 84] on div "Add Column" at bounding box center [418, 132] width 760 height 112
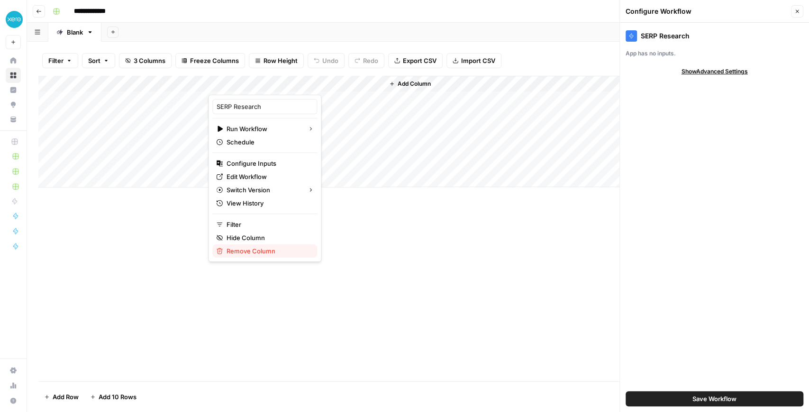
click at [277, 252] on span "Remove Column" at bounding box center [268, 251] width 83 height 9
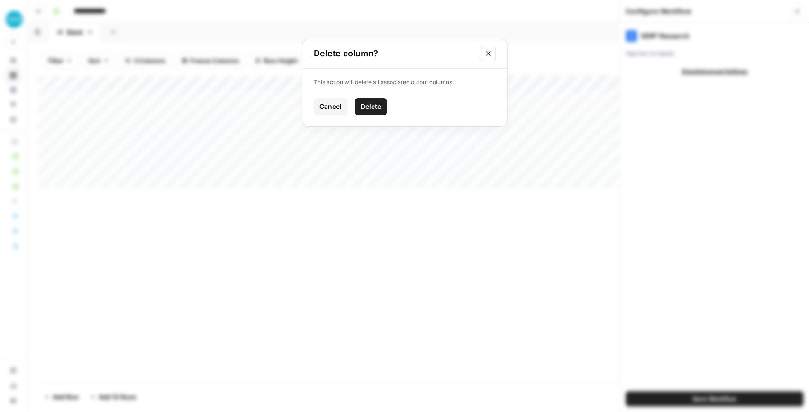
click at [339, 107] on span "Cancel" at bounding box center [331, 106] width 22 height 9
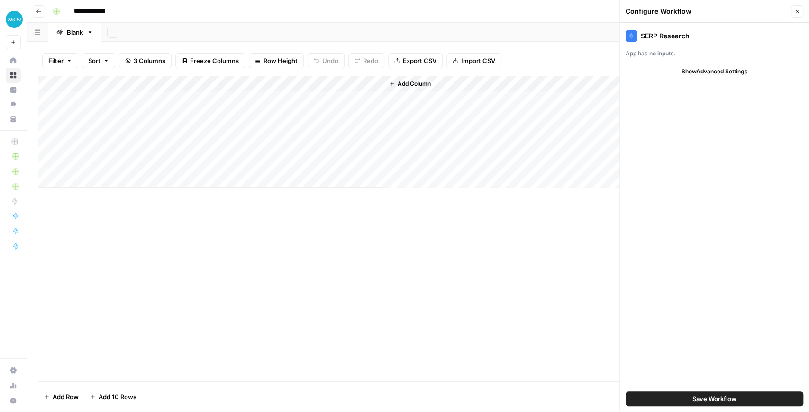
click at [280, 85] on div "Add Column" at bounding box center [418, 132] width 760 height 112
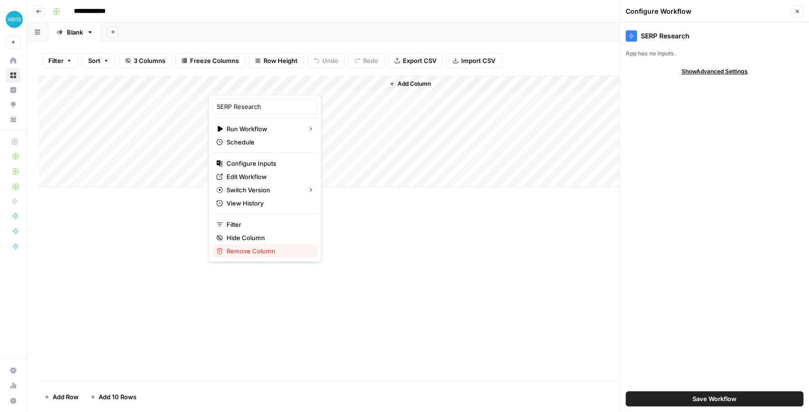
click at [257, 248] on span "Remove Column" at bounding box center [268, 251] width 83 height 9
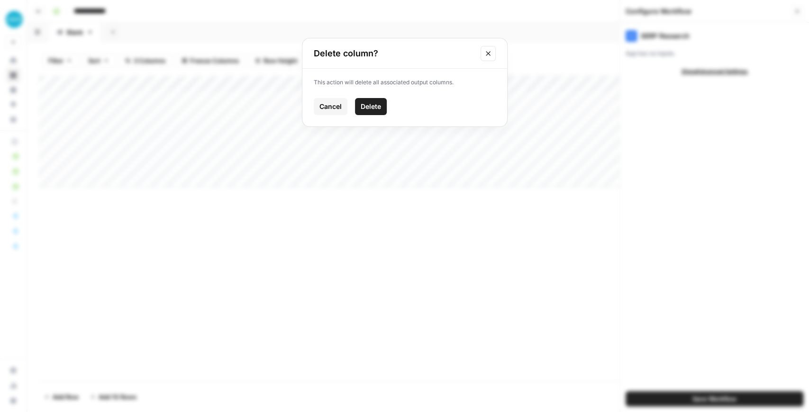
click at [370, 106] on span "Delete" at bounding box center [371, 106] width 20 height 9
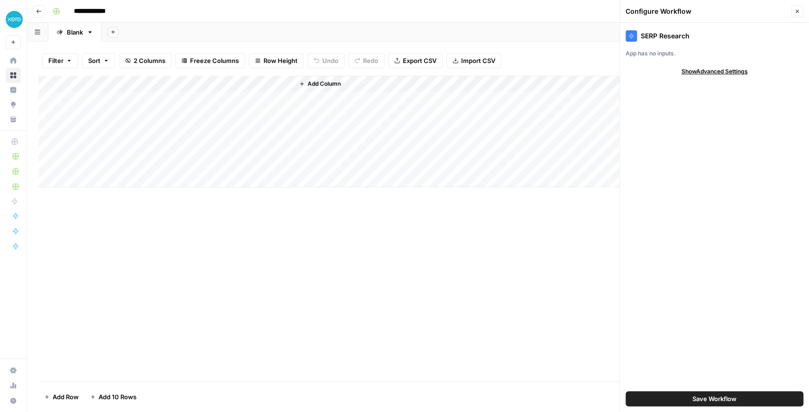
click at [326, 83] on span "Add Column" at bounding box center [324, 84] width 33 height 9
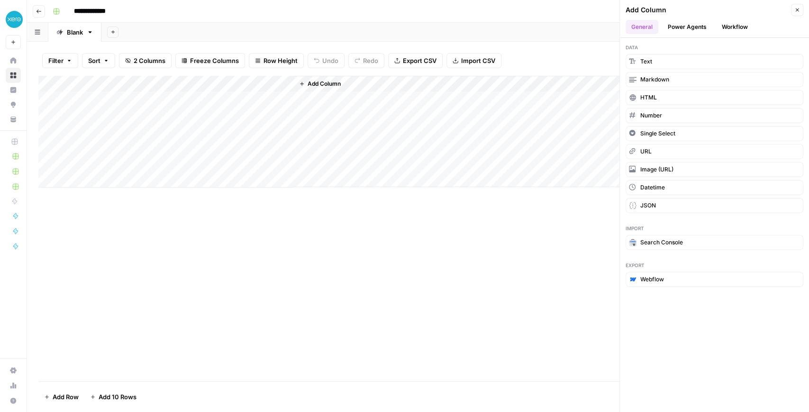
click at [688, 29] on button "Power Agents" at bounding box center [687, 27] width 50 height 14
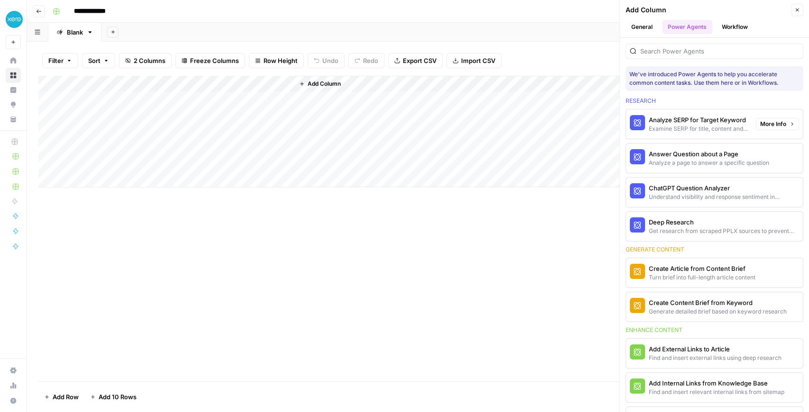
click at [692, 130] on div "Examine SERP for title, content and keyword patterns" at bounding box center [699, 129] width 100 height 9
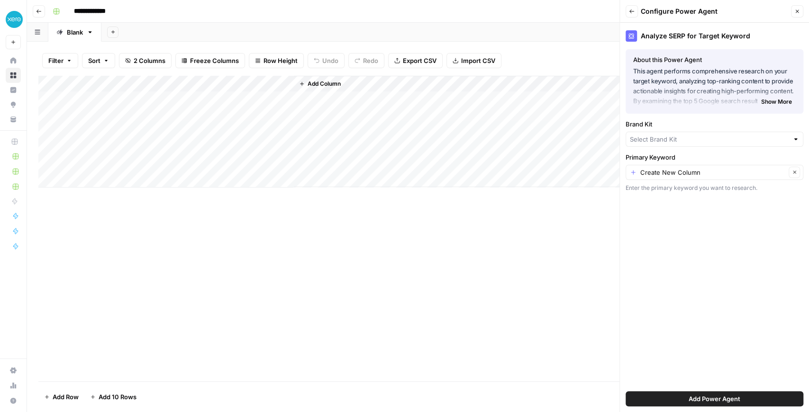
type input "Xero - [[GEOGRAPHIC_DATA]]"
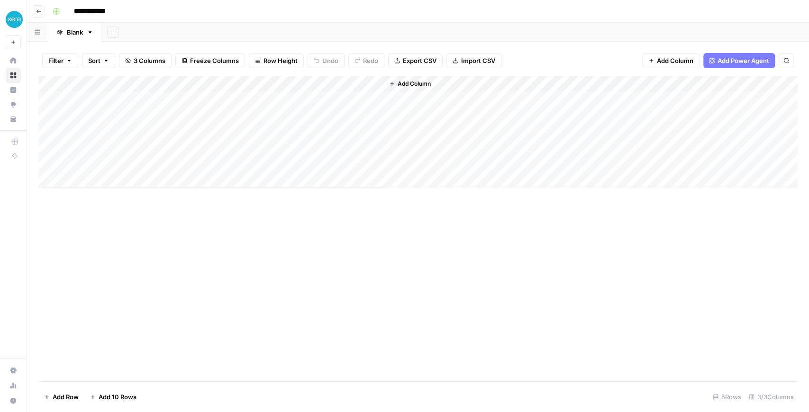
click at [278, 87] on div "Add Column" at bounding box center [418, 132] width 760 height 112
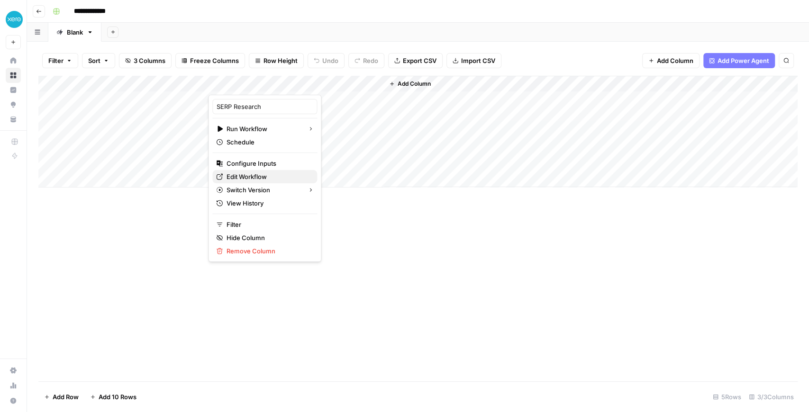
click at [266, 177] on span "Edit Workflow" at bounding box center [268, 176] width 83 height 9
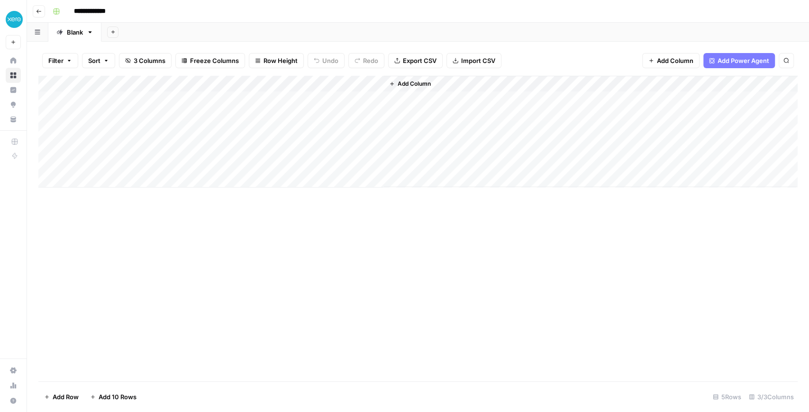
click at [279, 82] on div "Add Column" at bounding box center [418, 132] width 760 height 112
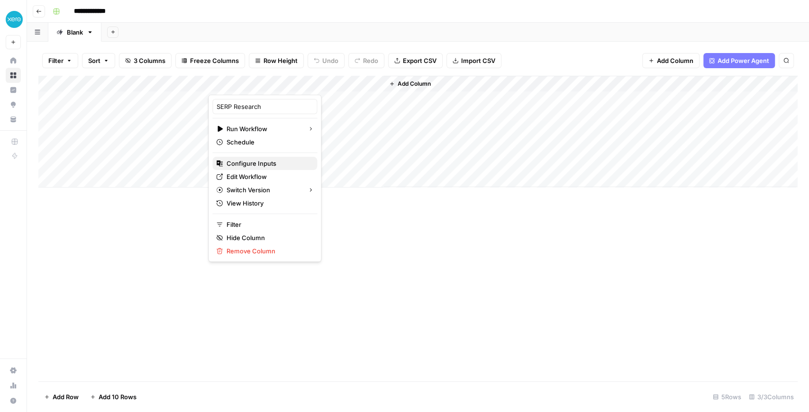
click at [275, 164] on span "Configure Inputs" at bounding box center [268, 163] width 83 height 9
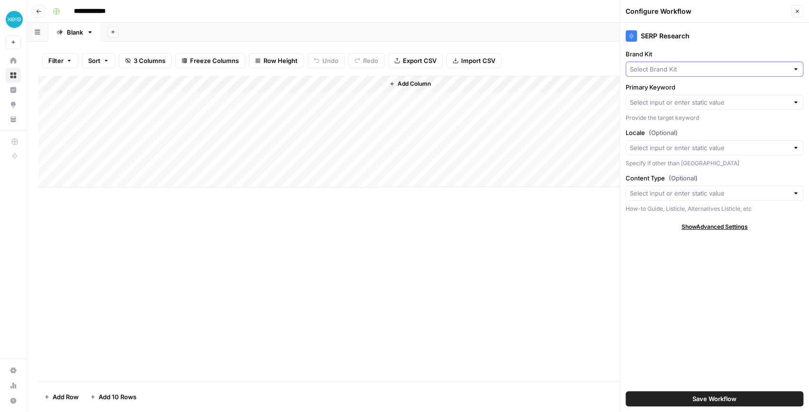
click at [704, 72] on input "Brand Kit" at bounding box center [709, 68] width 159 height 9
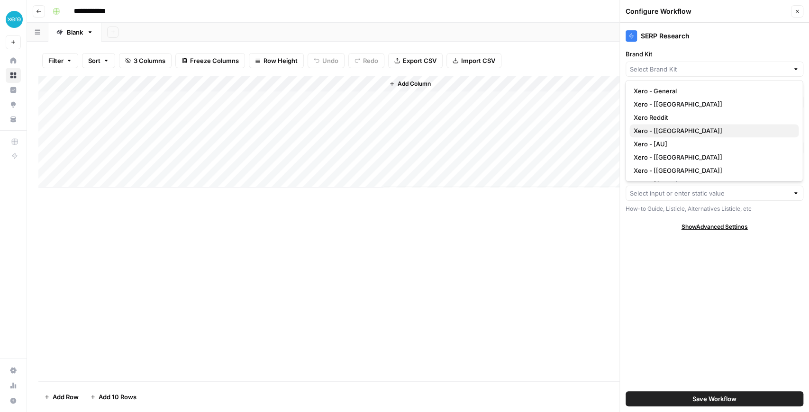
click at [686, 135] on span "Xero - [[GEOGRAPHIC_DATA]]" at bounding box center [712, 130] width 158 height 9
type input "Xero - [[GEOGRAPHIC_DATA]]"
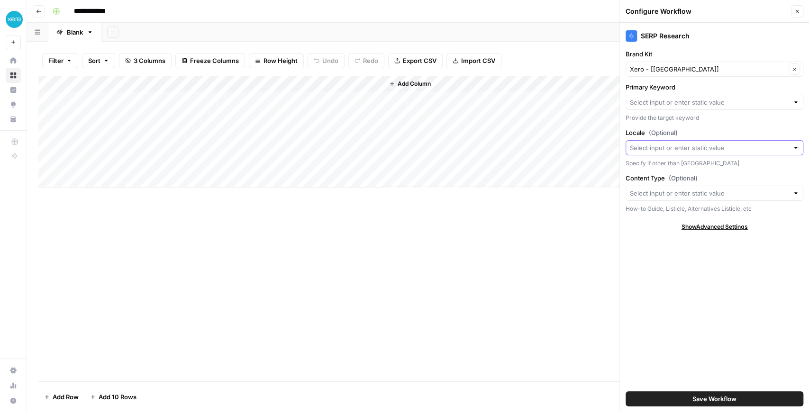
click at [682, 143] on input "Locale (Optional)" at bounding box center [709, 147] width 159 height 9
click at [646, 223] on div "Show Advanced Settings" at bounding box center [715, 227] width 178 height 9
click at [654, 189] on input "Content Type (Optional)" at bounding box center [709, 193] width 159 height 9
click at [651, 284] on div "SERP Research Brand Kit Xero - [US] Clear Primary Keyword Provide the target ke…" at bounding box center [714, 218] width 189 height 390
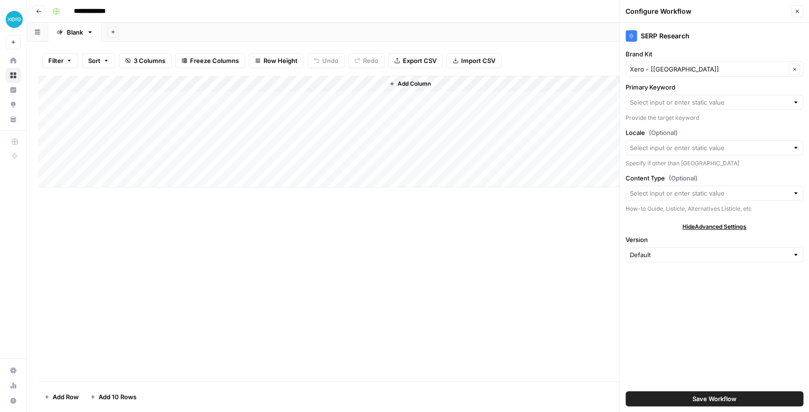
click at [689, 223] on span "Hide Advanced Settings" at bounding box center [715, 227] width 64 height 9
click at [653, 191] on input "Content Type (Optional)" at bounding box center [709, 193] width 159 height 9
click at [661, 280] on div "SERP Research Brand Kit Xero - [US] Clear Primary Keyword Provide the target ke…" at bounding box center [714, 218] width 189 height 390
click at [419, 84] on span "Add Column" at bounding box center [414, 84] width 33 height 9
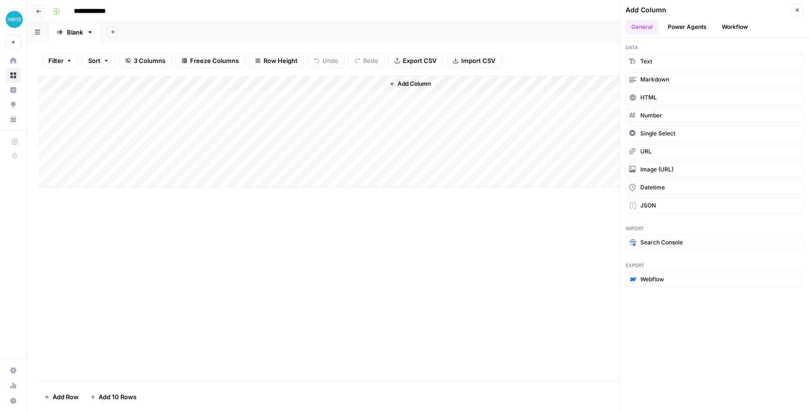
click at [691, 29] on button "Power Agents" at bounding box center [687, 27] width 50 height 14
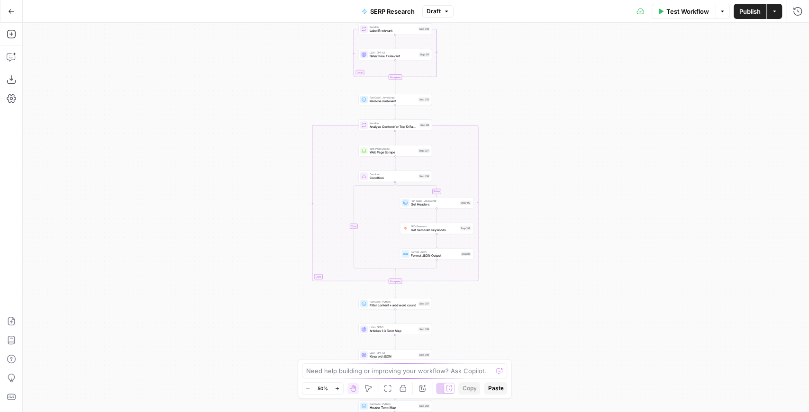
click at [755, 11] on span "Publish" at bounding box center [750, 11] width 21 height 9
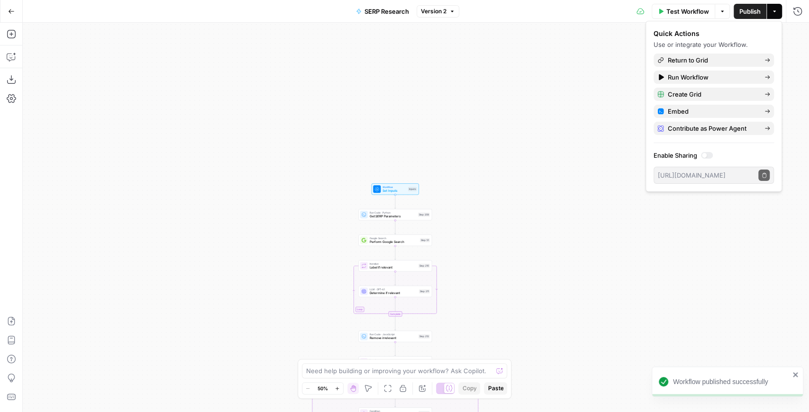
click at [288, 85] on div "false true Workflow Set Inputs Inputs Run Code · Python Get SERP Parameters Ste…" at bounding box center [416, 218] width 787 height 390
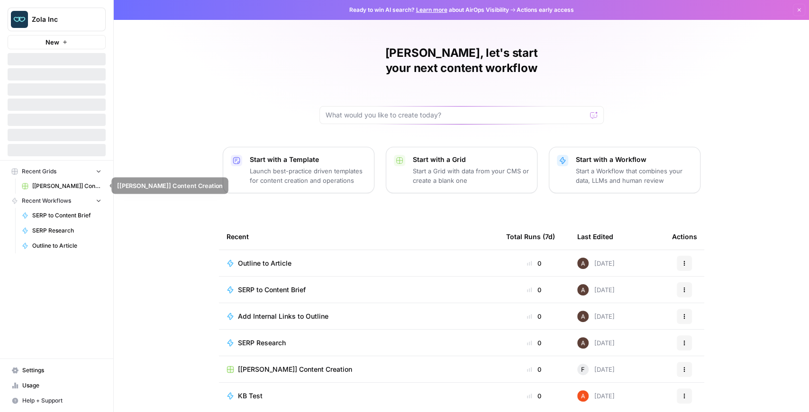
click at [66, 191] on div "Recent Grids [[PERSON_NAME]] Content Creation Recent Workflows SERP to Content …" at bounding box center [56, 209] width 113 height 97
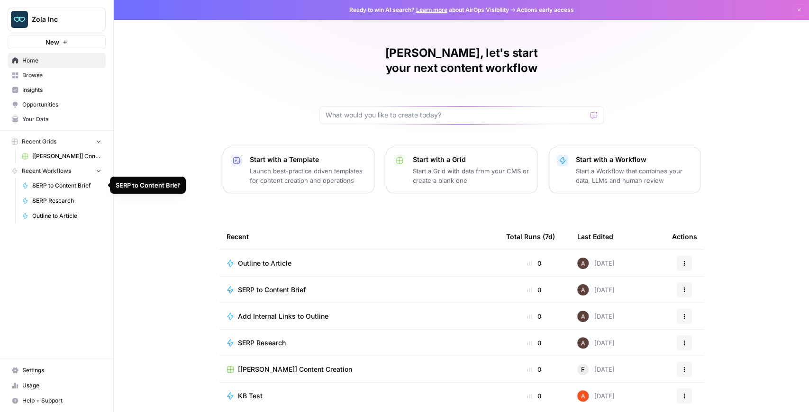
click at [58, 159] on span "[[PERSON_NAME]] Content Creation" at bounding box center [66, 156] width 69 height 9
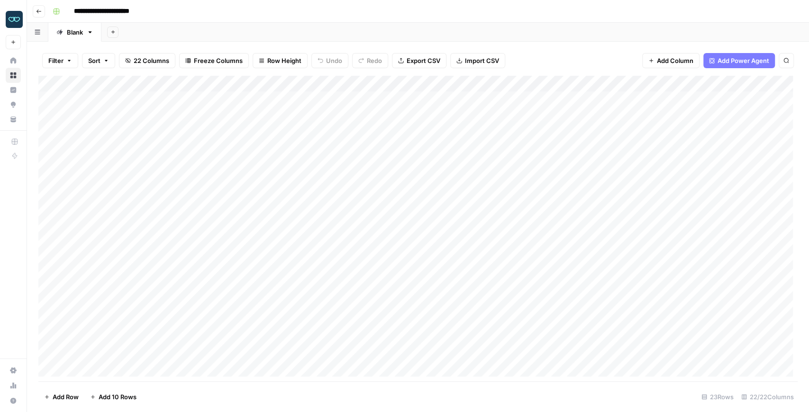
click at [220, 86] on div "Add Column" at bounding box center [418, 229] width 760 height 306
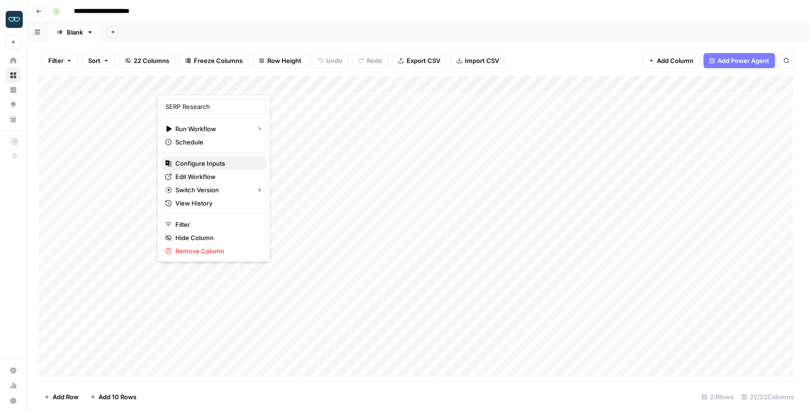
click at [213, 165] on span "Configure Inputs" at bounding box center [216, 163] width 83 height 9
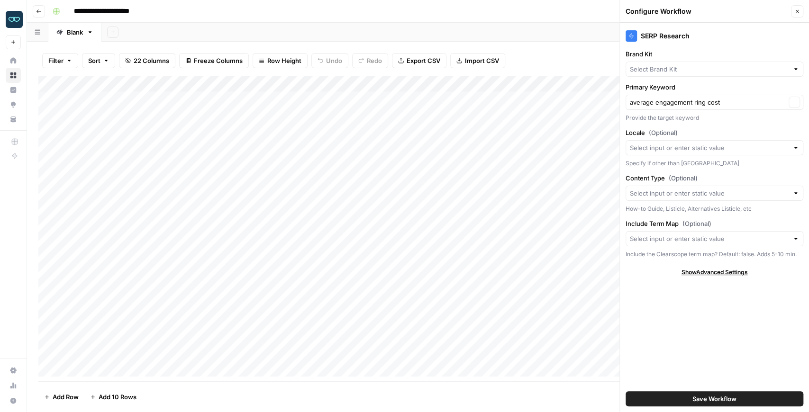
type input "[PERSON_NAME]"
click at [800, 9] on button "Close" at bounding box center [797, 11] width 12 height 12
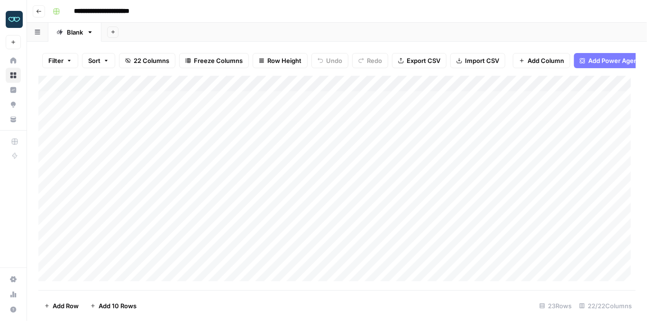
click at [16, 24] on img "Workspace: Zola Inc" at bounding box center [14, 19] width 17 height 17
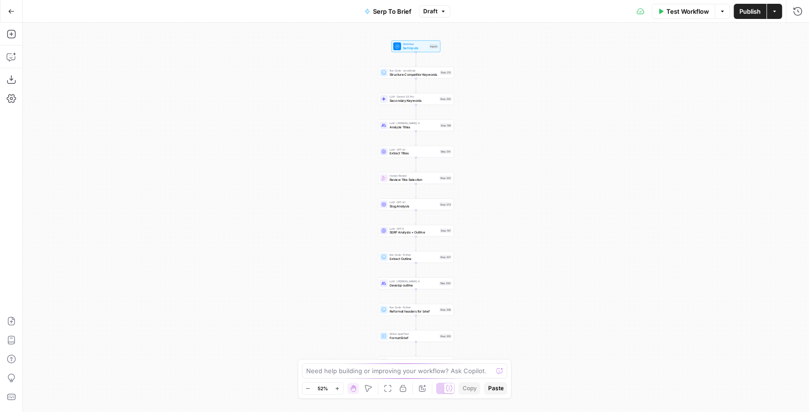
click at [754, 13] on span "Publish" at bounding box center [750, 11] width 21 height 9
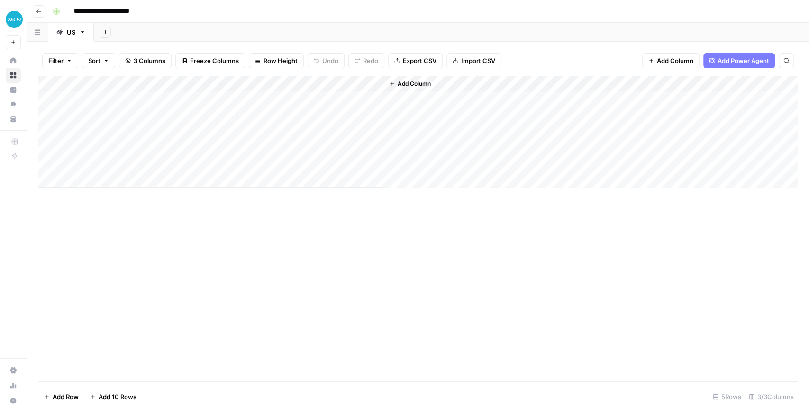
click at [171, 97] on div "Add Column" at bounding box center [418, 132] width 760 height 112
click at [158, 98] on div "Add Column" at bounding box center [418, 132] width 760 height 112
type textarea "*"
type textarea "*********"
click at [192, 73] on div "Filter Sort 3 Columns Freeze Columns Row Height Undo Redo Export CSV Import CSV…" at bounding box center [418, 61] width 760 height 30
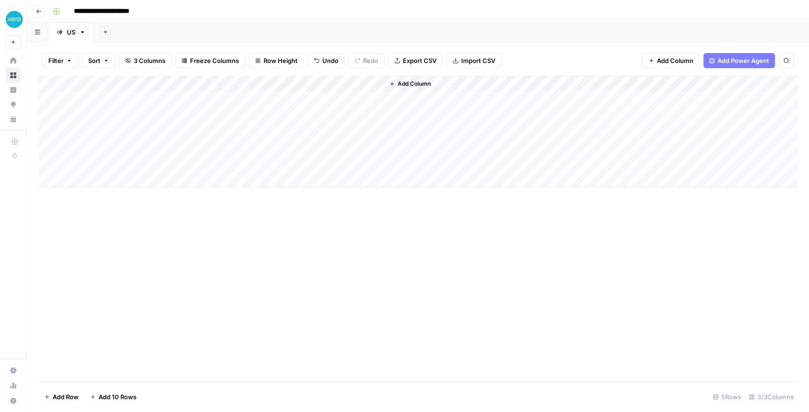
click at [278, 87] on div "Add Column" at bounding box center [418, 132] width 760 height 112
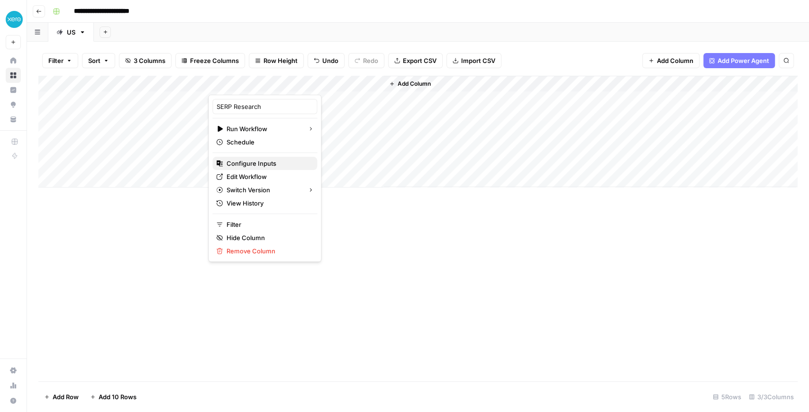
click at [252, 157] on button "Configure Inputs" at bounding box center [264, 163] width 105 height 13
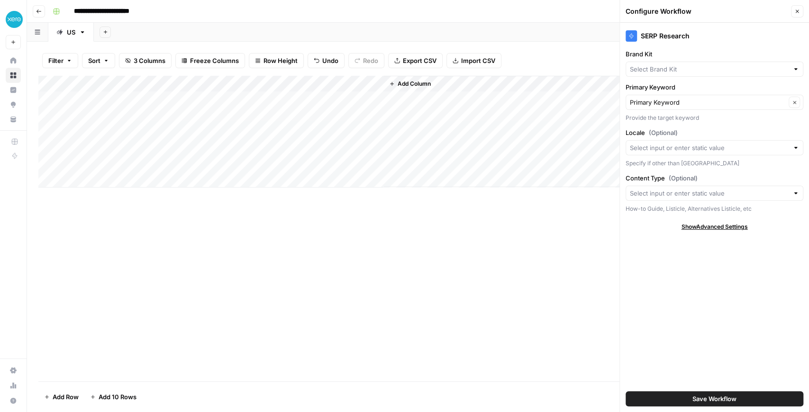
type input "Xero - [[GEOGRAPHIC_DATA]]"
click at [702, 394] on span "Save Workflow" at bounding box center [715, 398] width 44 height 9
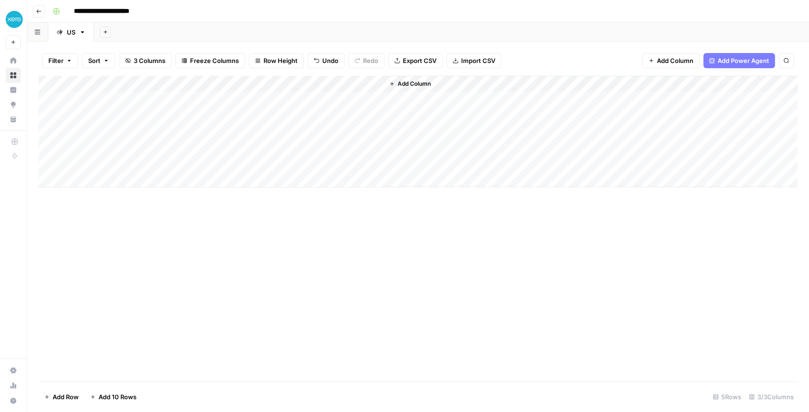
click at [268, 98] on div "Add Column" at bounding box center [418, 132] width 760 height 112
click at [276, 86] on div "Add Column" at bounding box center [418, 132] width 760 height 112
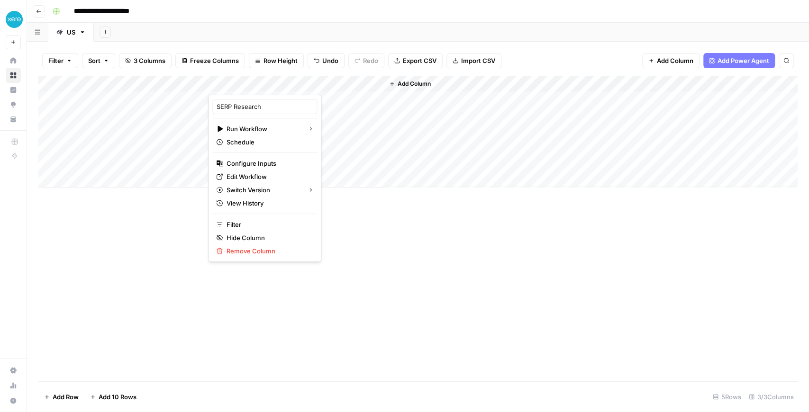
click at [277, 82] on div at bounding box center [253, 85] width 91 height 19
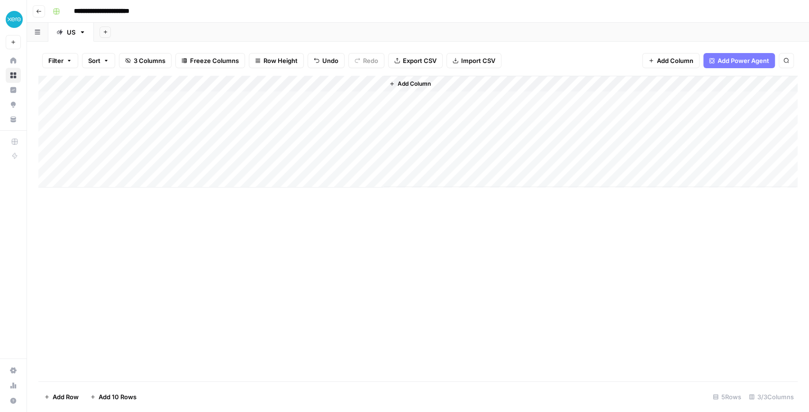
click at [357, 224] on div "Add Column" at bounding box center [418, 229] width 760 height 306
click at [278, 100] on div "Add Column" at bounding box center [418, 132] width 760 height 112
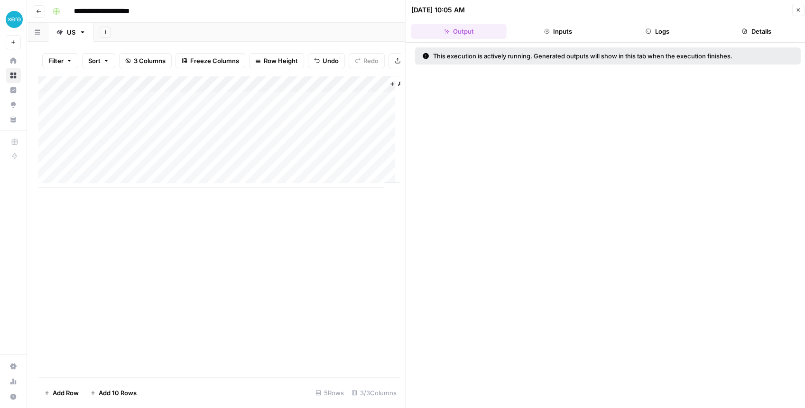
click at [657, 29] on button "Logs" at bounding box center [656, 31] width 95 height 15
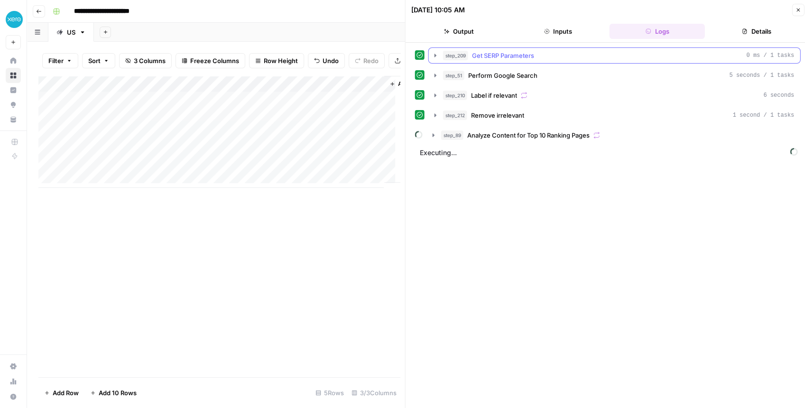
click at [437, 57] on icon "button" at bounding box center [435, 56] width 8 height 8
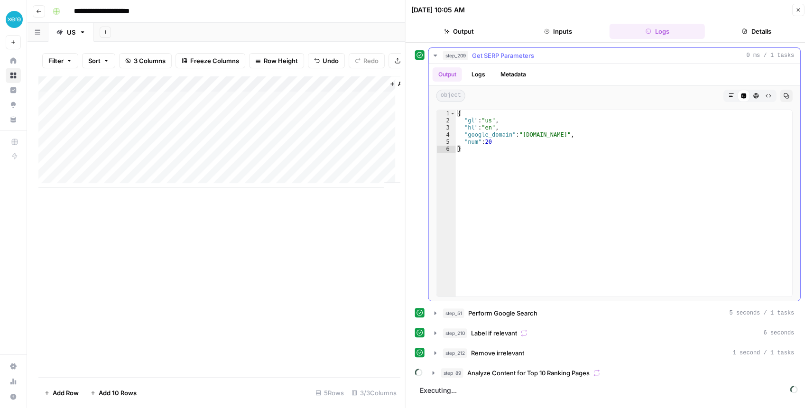
click at [436, 57] on icon "button" at bounding box center [435, 56] width 8 height 8
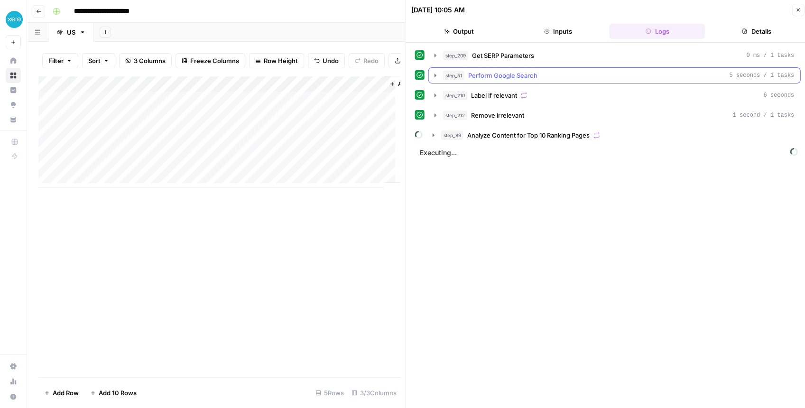
click at [434, 72] on icon "button" at bounding box center [435, 76] width 8 height 8
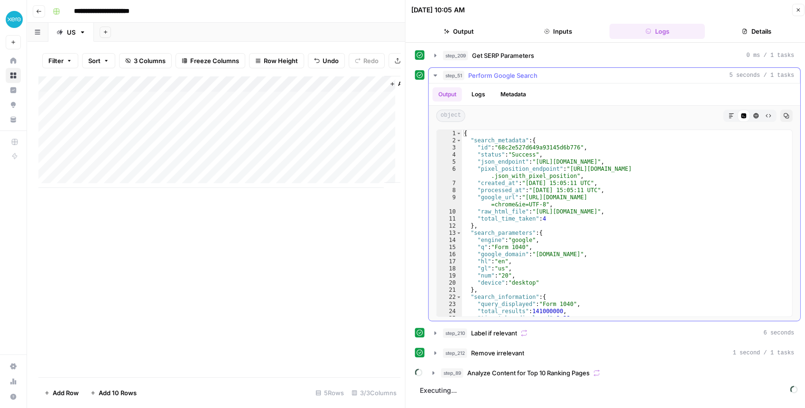
click at [434, 72] on icon "button" at bounding box center [435, 76] width 8 height 8
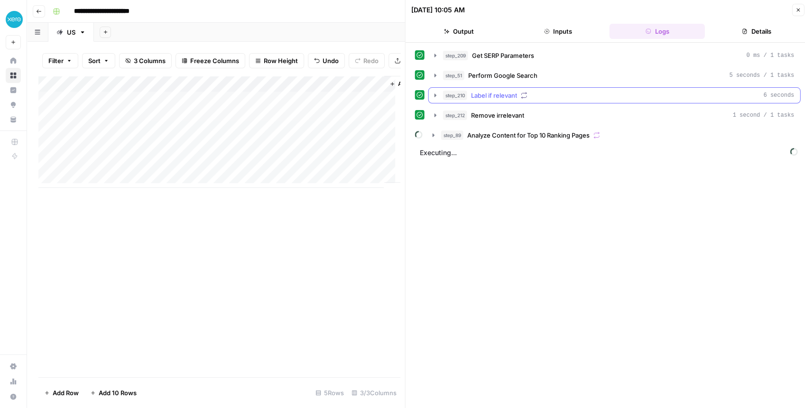
click at [433, 92] on icon "button" at bounding box center [435, 96] width 8 height 8
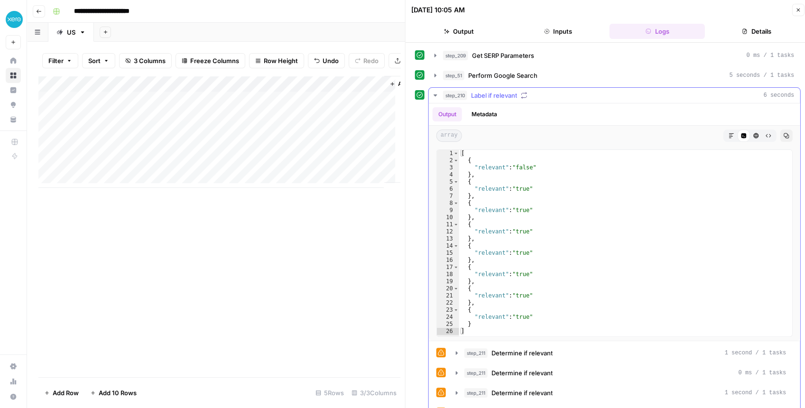
click at [433, 92] on icon "button" at bounding box center [435, 96] width 8 height 8
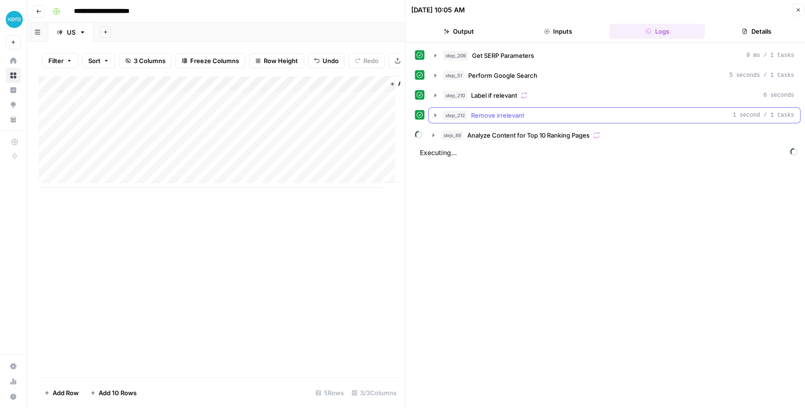
click at [431, 114] on icon "button" at bounding box center [435, 115] width 8 height 8
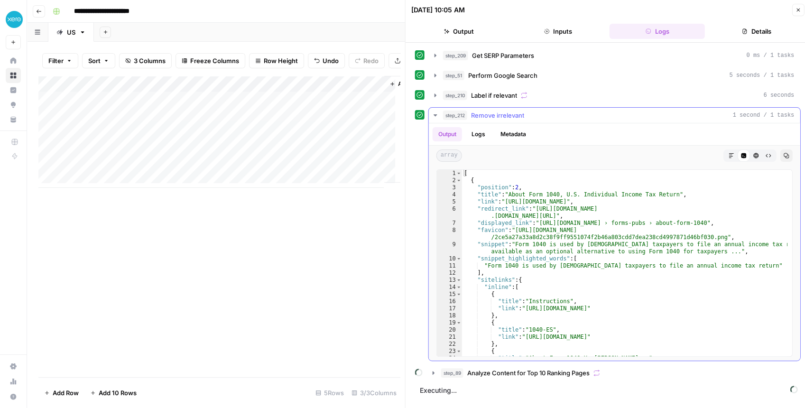
click at [432, 114] on icon "button" at bounding box center [435, 115] width 8 height 8
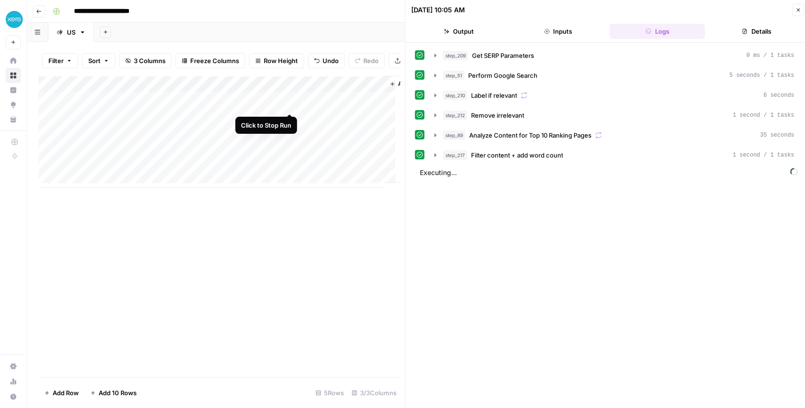
click at [292, 104] on div "Add Column" at bounding box center [218, 132] width 361 height 112
click at [158, 107] on div "Add Column" at bounding box center [218, 132] width 361 height 112
drag, startPoint x: 125, startPoint y: 105, endPoint x: 41, endPoint y: 102, distance: 84.0
click at [41, 102] on body "**********" at bounding box center [402, 204] width 805 height 408
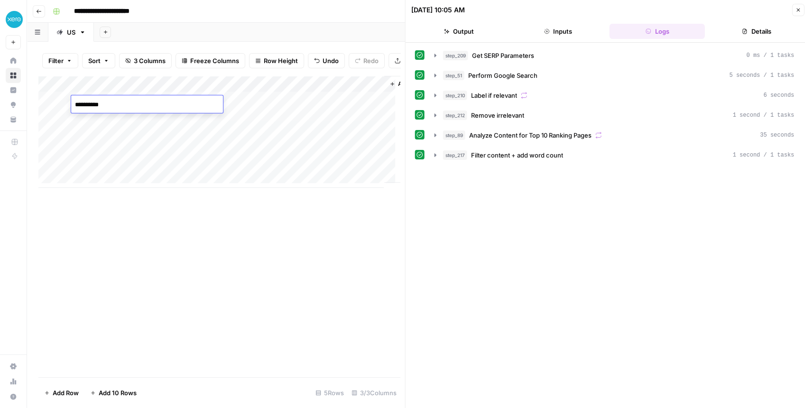
click at [77, 105] on textarea "**********" at bounding box center [147, 104] width 152 height 13
click at [78, 102] on textarea "**********" at bounding box center [147, 104] width 152 height 13
type textarea "**********"
click at [288, 106] on div "Add Column" at bounding box center [218, 132] width 361 height 112
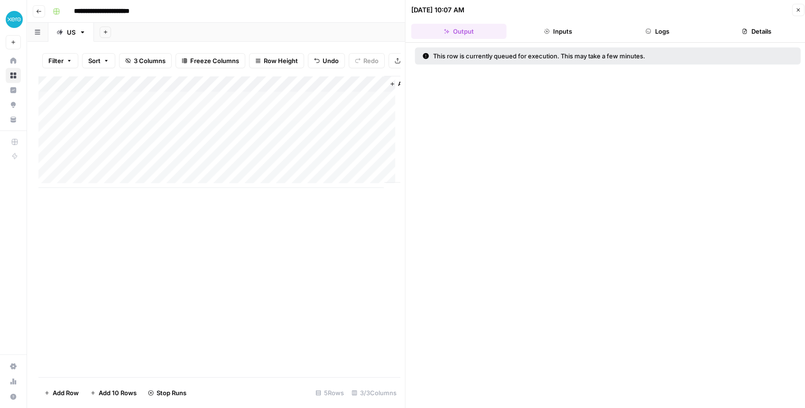
click at [794, 11] on button "Close" at bounding box center [797, 10] width 12 height 12
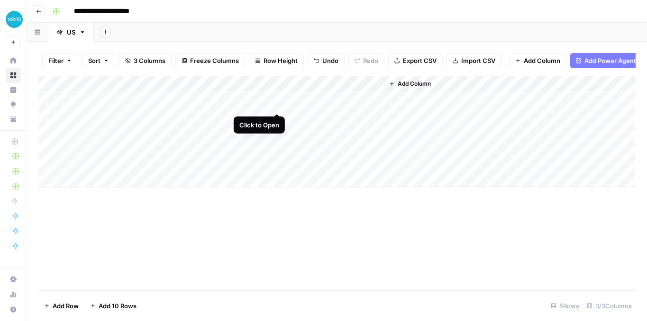
click at [277, 105] on div "Add Column" at bounding box center [336, 132] width 597 height 112
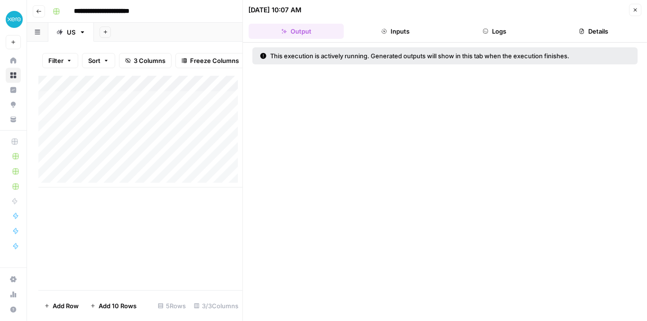
click at [416, 34] on button "Inputs" at bounding box center [395, 31] width 95 height 15
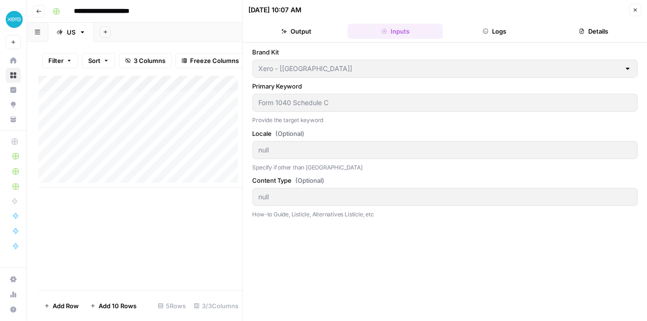
click at [494, 30] on button "Logs" at bounding box center [494, 31] width 95 height 15
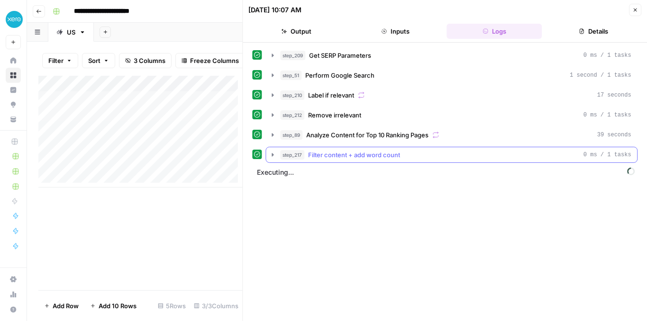
click at [275, 154] on icon "button" at bounding box center [273, 155] width 8 height 8
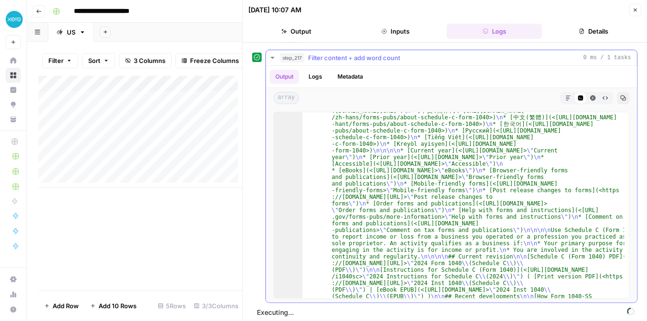
scroll to position [107, 0]
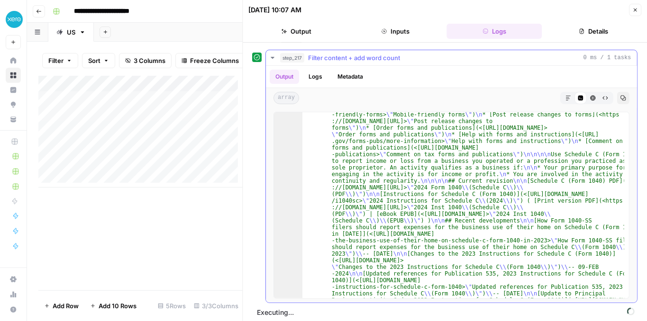
click at [275, 54] on icon "button" at bounding box center [273, 58] width 8 height 8
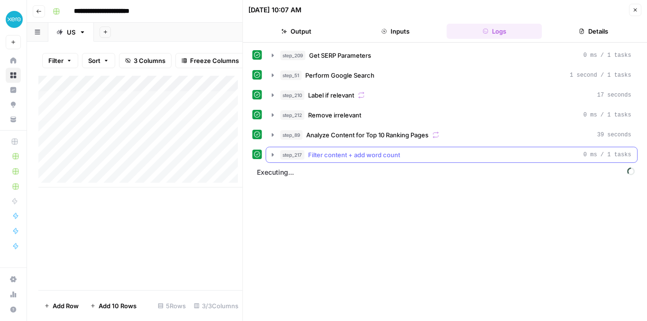
click at [274, 151] on icon "button" at bounding box center [273, 155] width 8 height 8
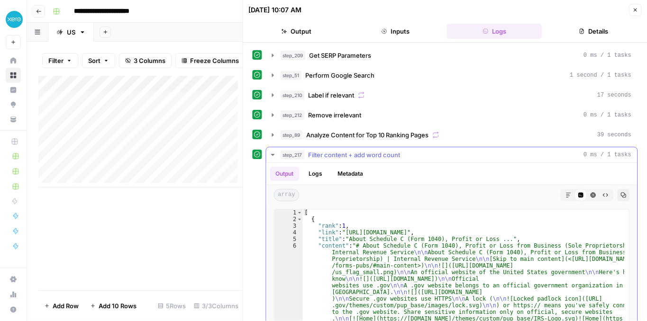
click at [274, 151] on icon "button" at bounding box center [273, 155] width 8 height 8
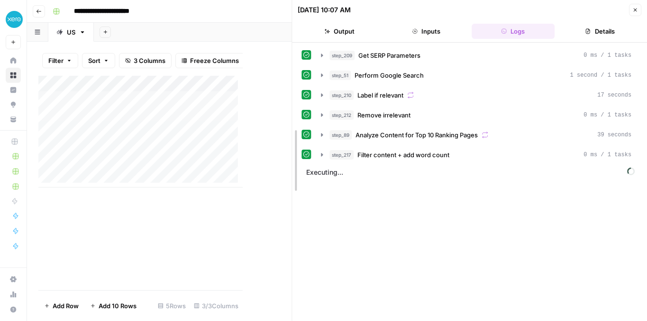
drag, startPoint x: 239, startPoint y: 123, endPoint x: 387, endPoint y: 126, distance: 147.5
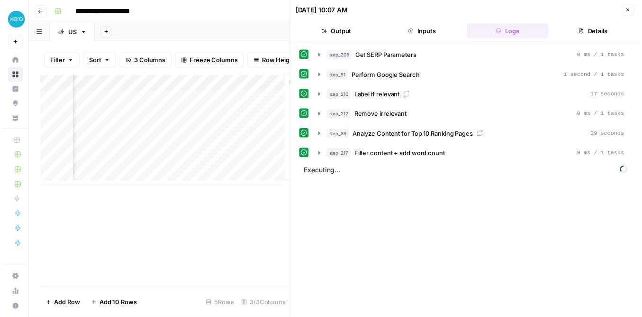
scroll to position [0, 130]
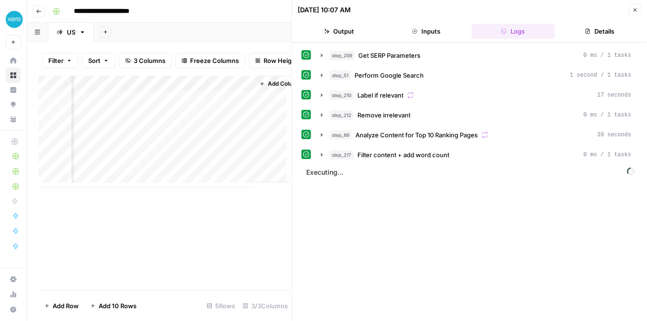
click at [232, 92] on div "Add Column" at bounding box center [164, 132] width 253 height 112
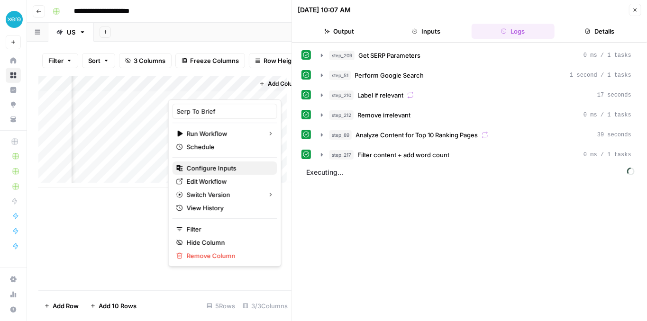
click at [219, 168] on span "Configure Inputs" at bounding box center [228, 168] width 83 height 9
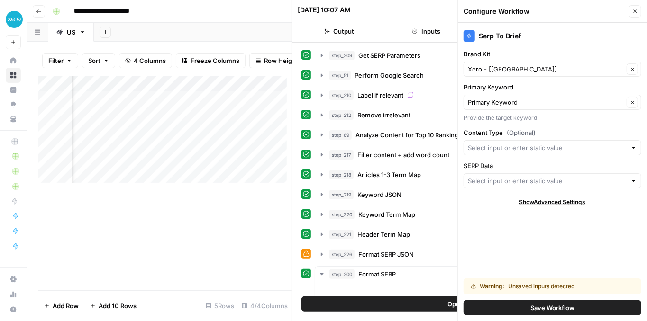
type input "Serp Data"
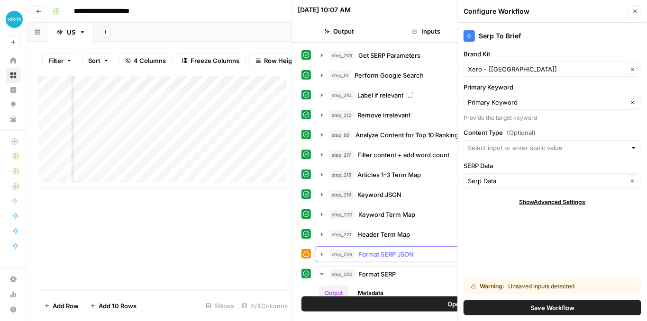
click at [323, 251] on icon "button" at bounding box center [322, 255] width 8 height 8
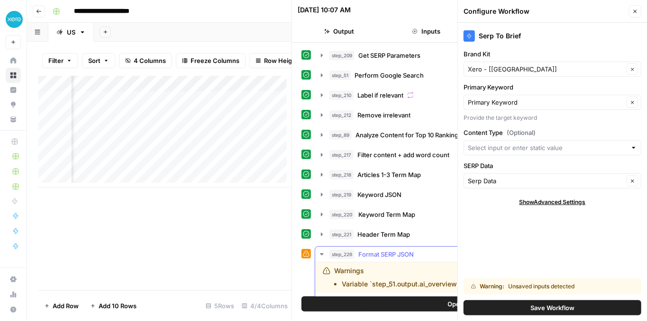
click at [323, 251] on icon "button" at bounding box center [322, 255] width 8 height 8
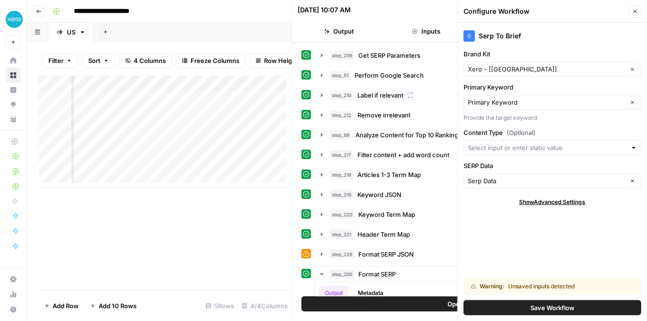
click at [344, 30] on button "Output" at bounding box center [339, 31] width 83 height 15
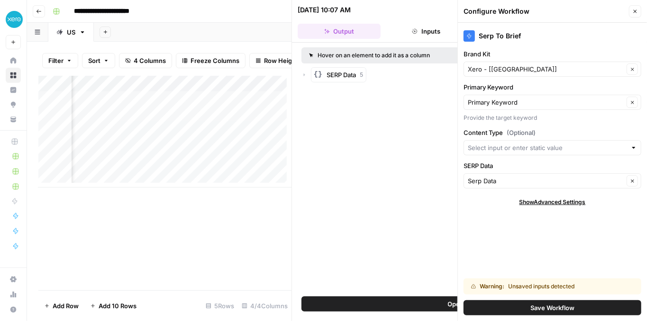
click at [633, 11] on icon "button" at bounding box center [635, 12] width 6 height 6
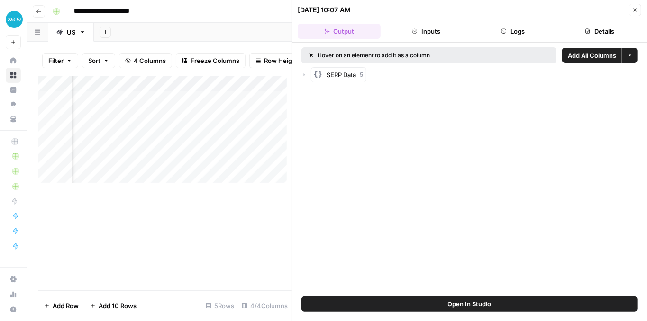
click at [633, 11] on icon "button" at bounding box center [635, 10] width 6 height 6
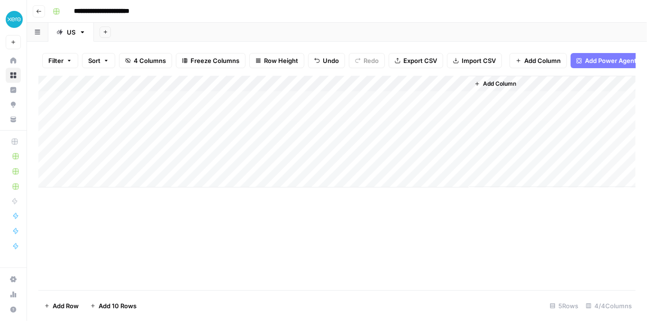
click at [448, 89] on div "Add Column" at bounding box center [336, 132] width 597 height 112
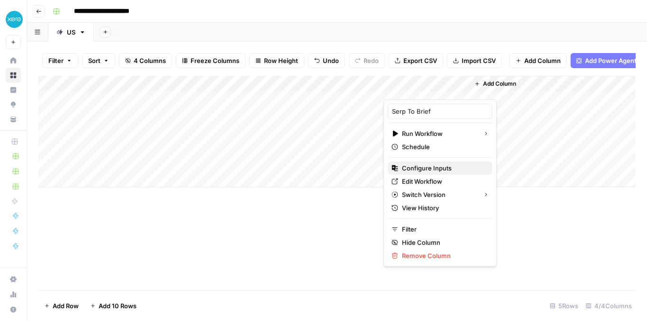
click at [439, 172] on button "Configure Inputs" at bounding box center [440, 168] width 105 height 13
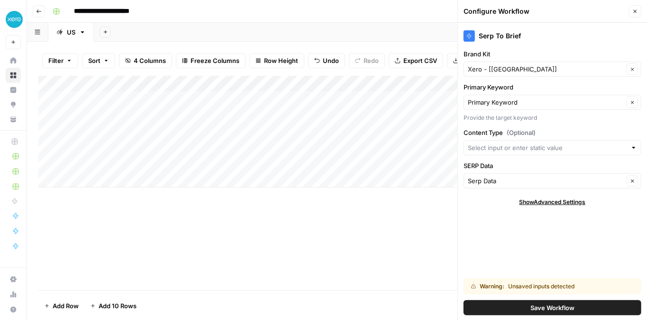
click at [527, 303] on button "Save Workflow" at bounding box center [553, 308] width 178 height 15
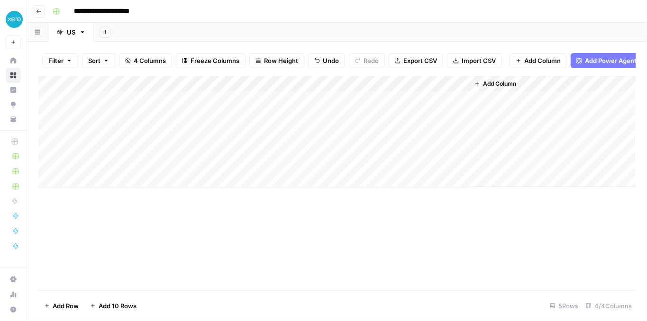
click at [450, 101] on div "Add Column" at bounding box center [336, 132] width 597 height 112
click at [420, 89] on div "Add Column" at bounding box center [336, 132] width 597 height 112
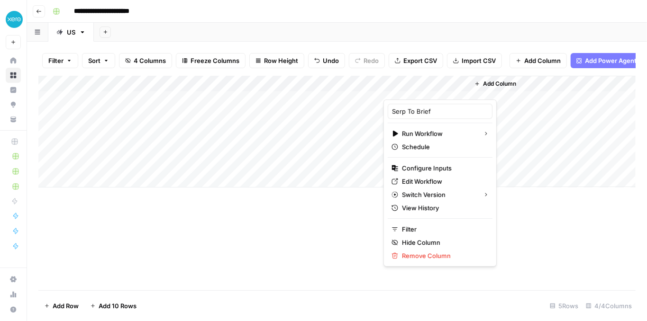
click at [421, 89] on div at bounding box center [427, 90] width 86 height 19
click at [418, 110] on input "Serp To Brief" at bounding box center [440, 111] width 96 height 9
type input "Serp To Content Brief"
click at [485, 71] on div "Filter Sort 4 Columns Freeze Columns Row Height Undo Redo Export CSV Import CSV…" at bounding box center [336, 61] width 597 height 30
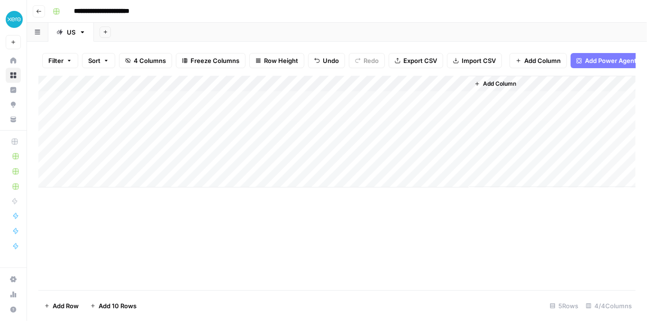
click at [458, 106] on div "Add Column" at bounding box center [336, 132] width 597 height 112
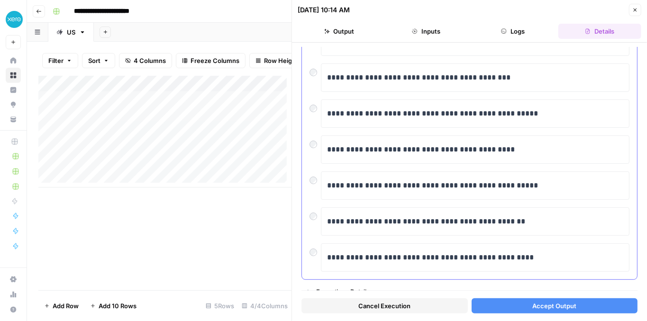
scroll to position [131, 0]
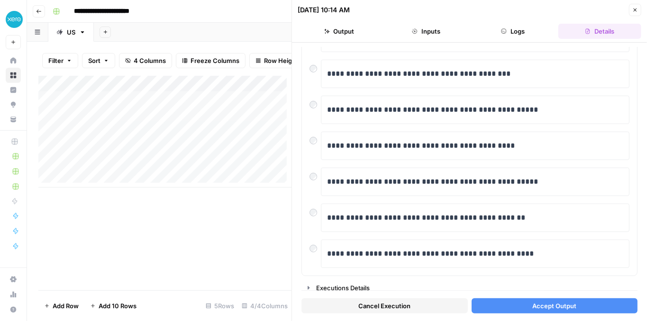
click at [543, 308] on span "Accept Output" at bounding box center [554, 306] width 44 height 9
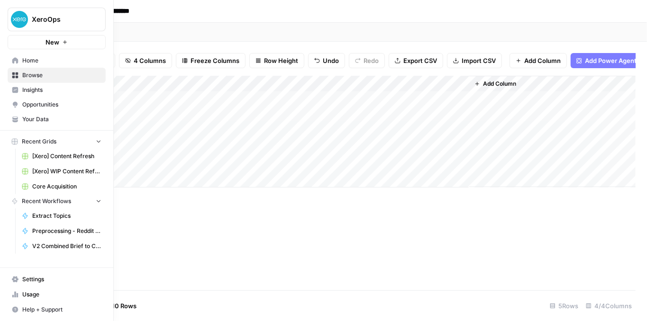
click at [35, 111] on link "Opportunities" at bounding box center [57, 104] width 98 height 15
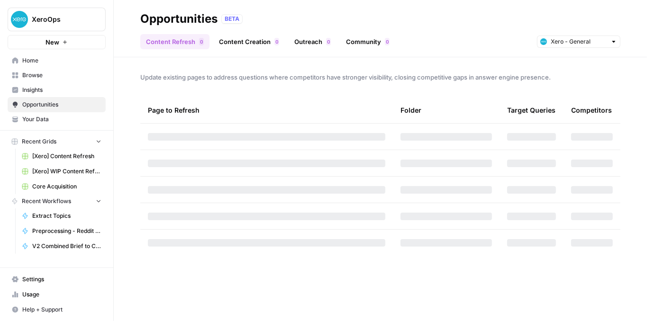
click at [36, 114] on link "Your Data" at bounding box center [57, 119] width 98 height 15
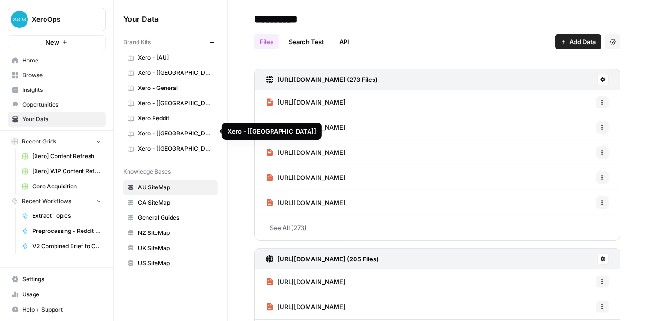
click at [172, 141] on link "Xero - [[GEOGRAPHIC_DATA]]" at bounding box center [170, 148] width 94 height 15
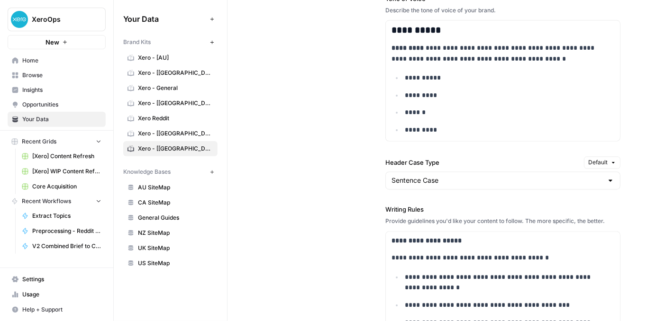
scroll to position [885, 0]
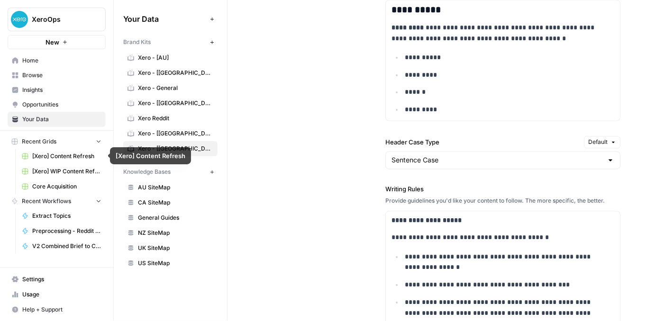
click at [63, 159] on span "[Xero] Content Refresh" at bounding box center [66, 156] width 69 height 9
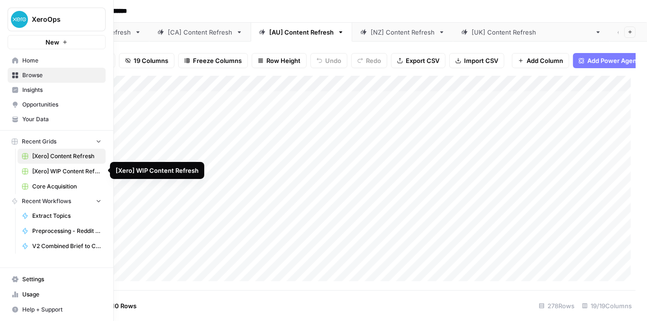
click at [67, 172] on span "[Xero] WIP Content Refresh" at bounding box center [66, 171] width 69 height 9
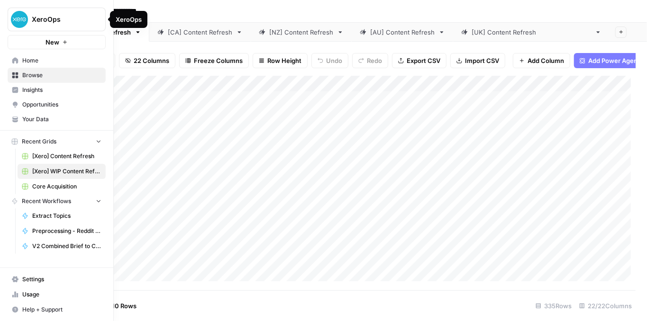
click at [39, 24] on button "XeroOps" at bounding box center [57, 20] width 98 height 24
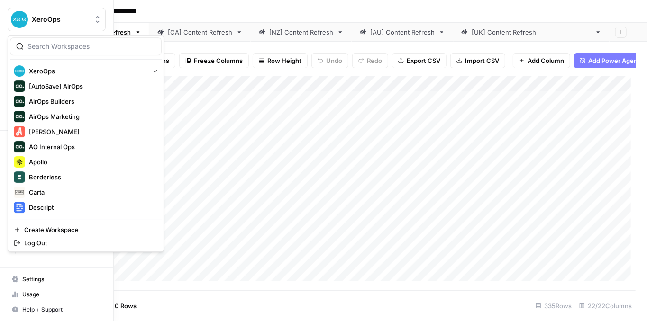
click at [42, 23] on span "XeroOps" at bounding box center [60, 19] width 57 height 9
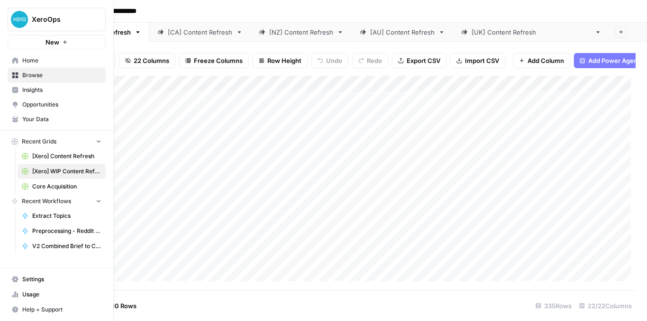
click at [43, 115] on span "Your Data" at bounding box center [61, 119] width 79 height 9
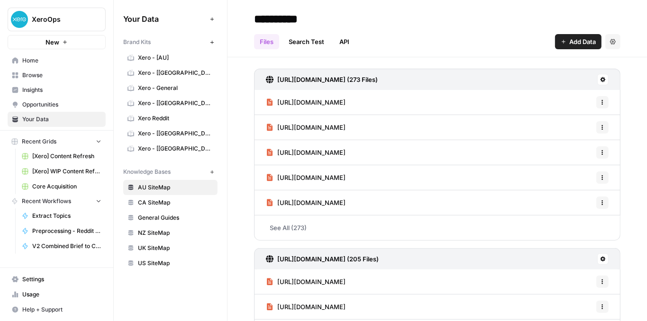
click at [34, 94] on span "Insights" at bounding box center [61, 90] width 79 height 9
